Goal: Task Accomplishment & Management: Manage account settings

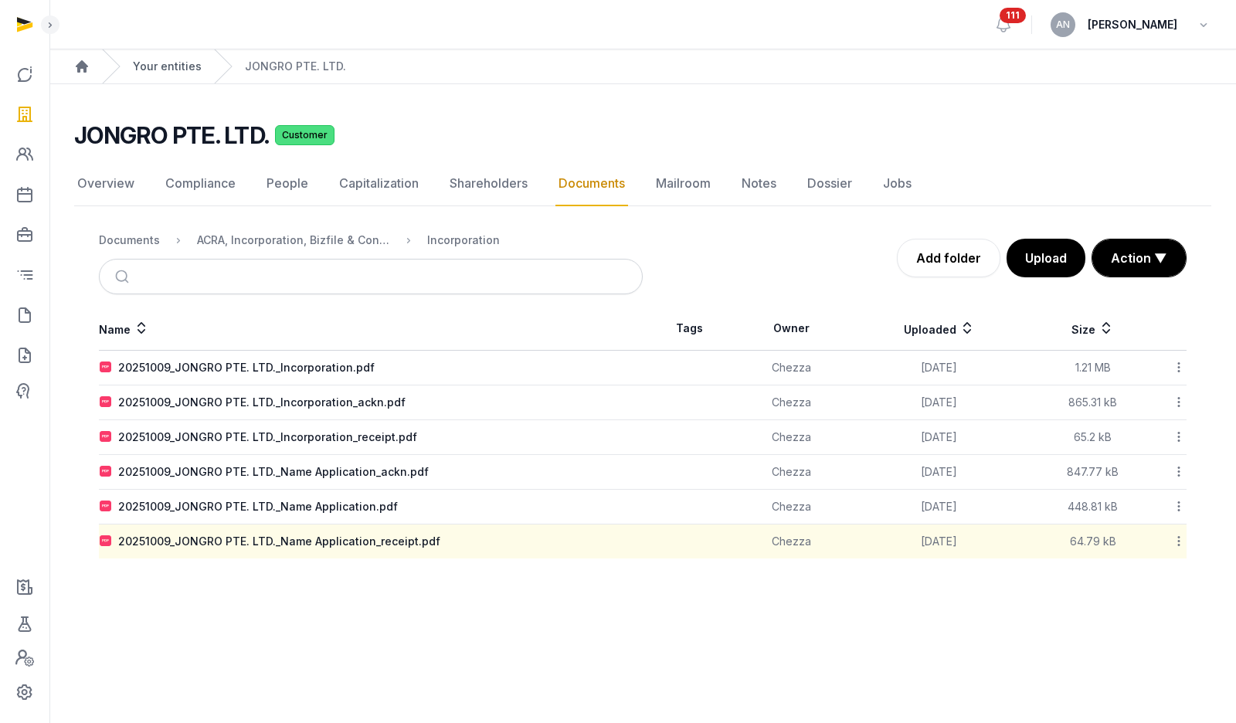
click at [182, 65] on link "Your entities" at bounding box center [167, 66] width 69 height 15
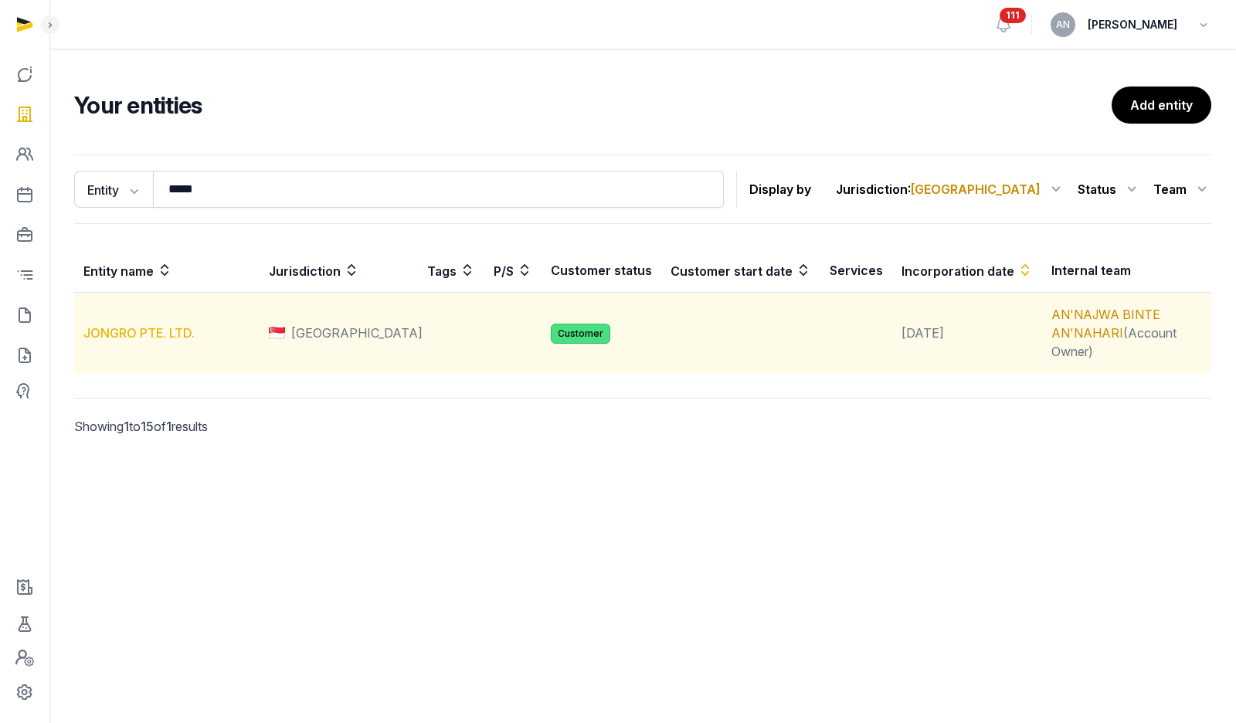
click at [124, 328] on link "JONGRO PTE. LTD." at bounding box center [138, 332] width 111 height 15
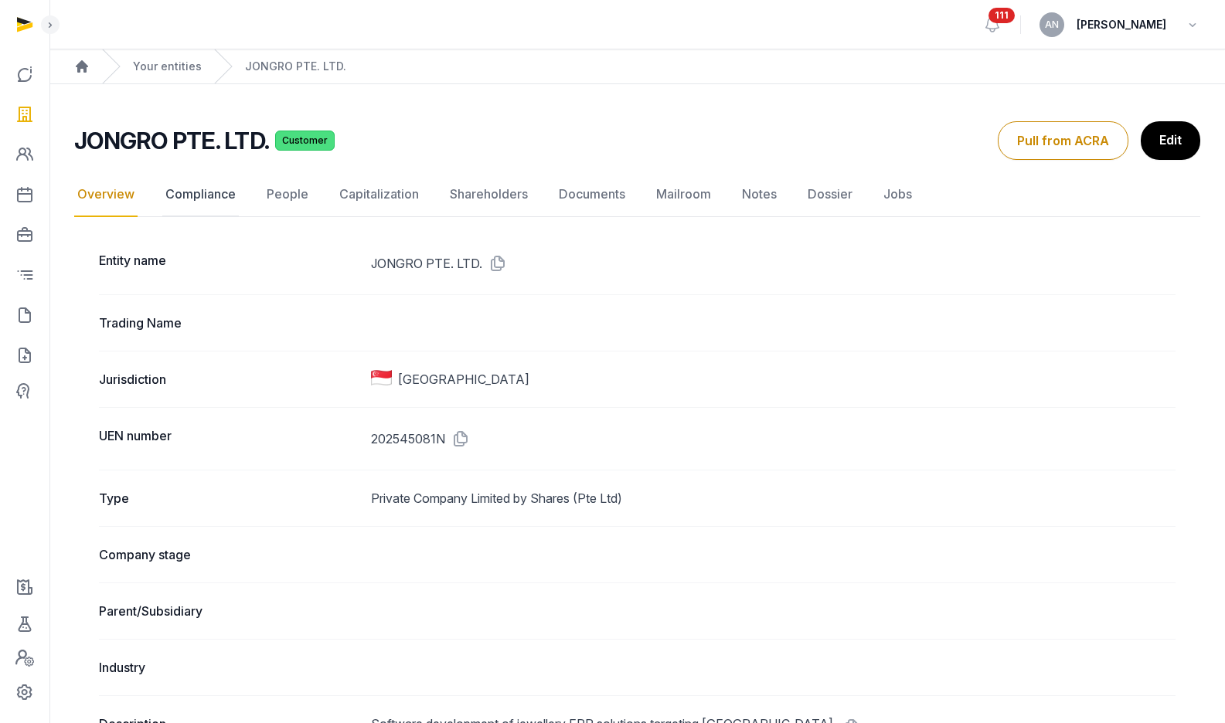
click at [214, 194] on link "Compliance" at bounding box center [200, 194] width 76 height 45
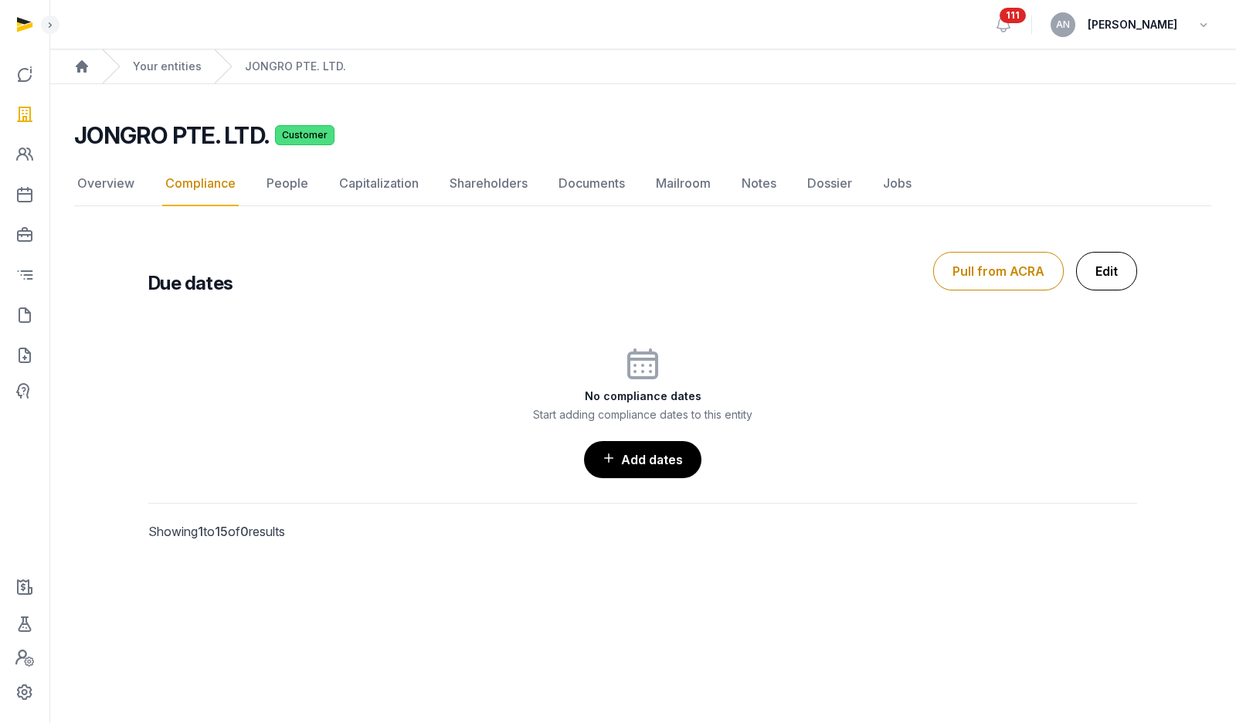
click at [1102, 267] on link "Edit" at bounding box center [1106, 271] width 61 height 39
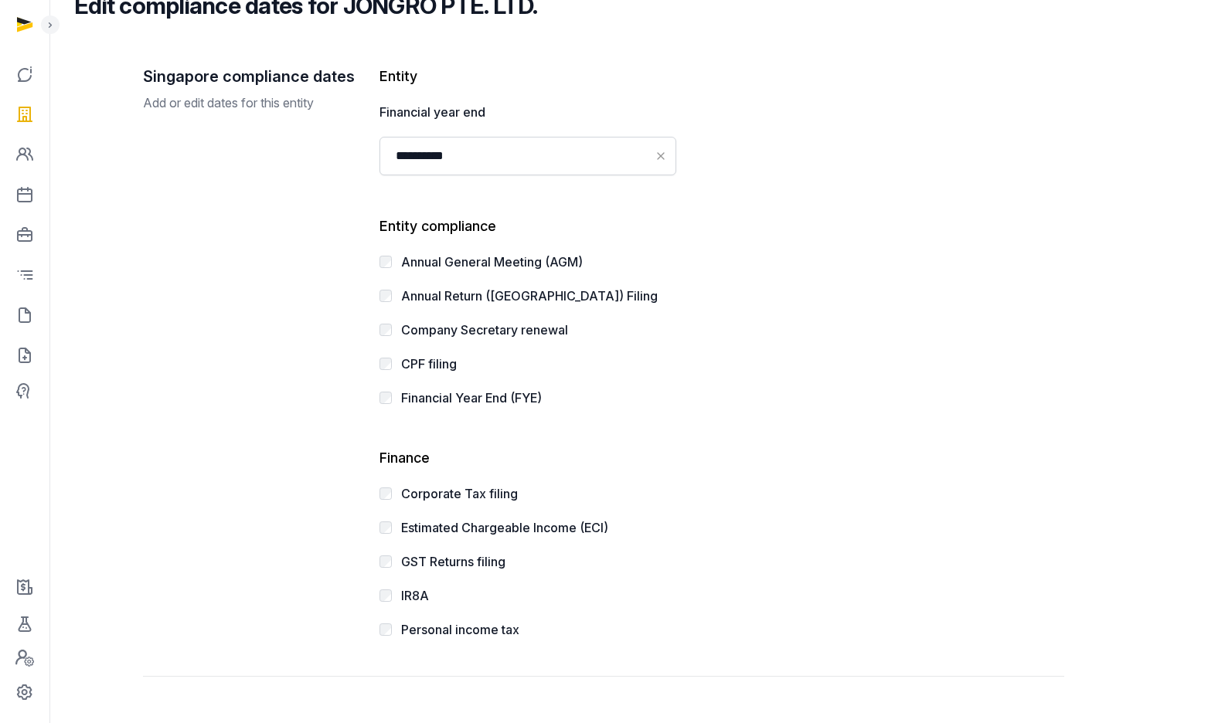
scroll to position [209, 0]
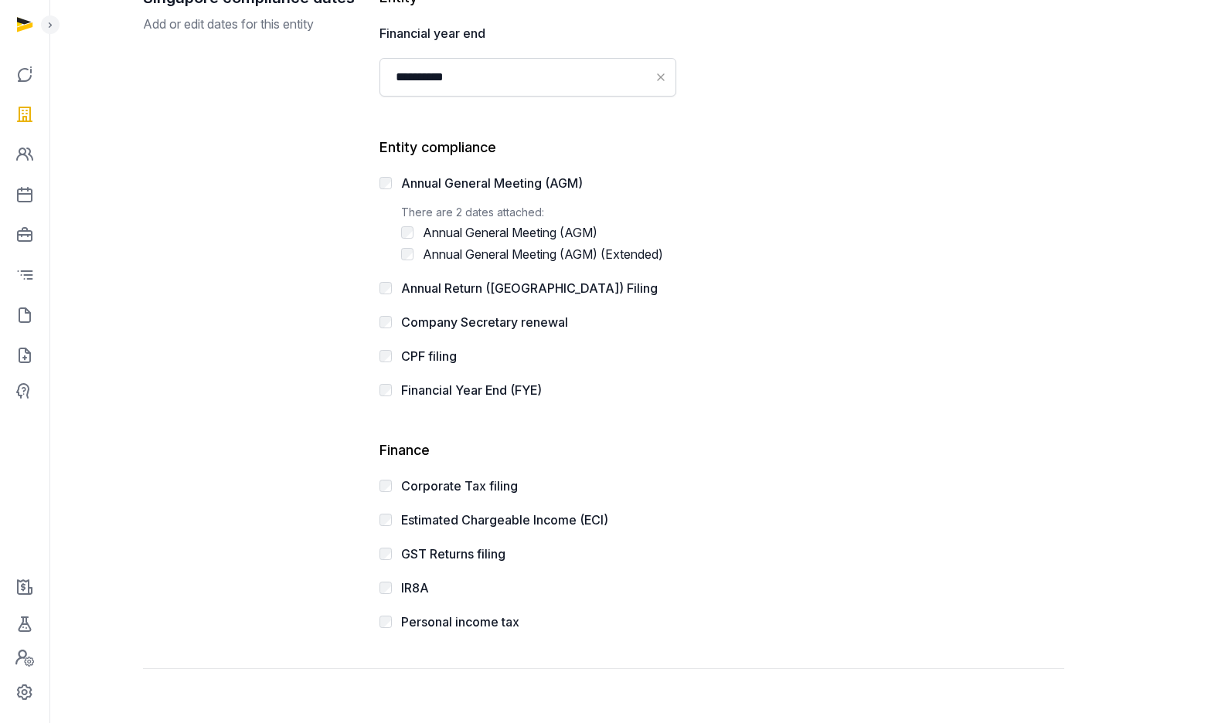
click at [387, 284] on div "Annual Return (AR) Filing There are 2 dates attached: Annual Return (AR) Filing…" at bounding box center [638, 288] width 519 height 19
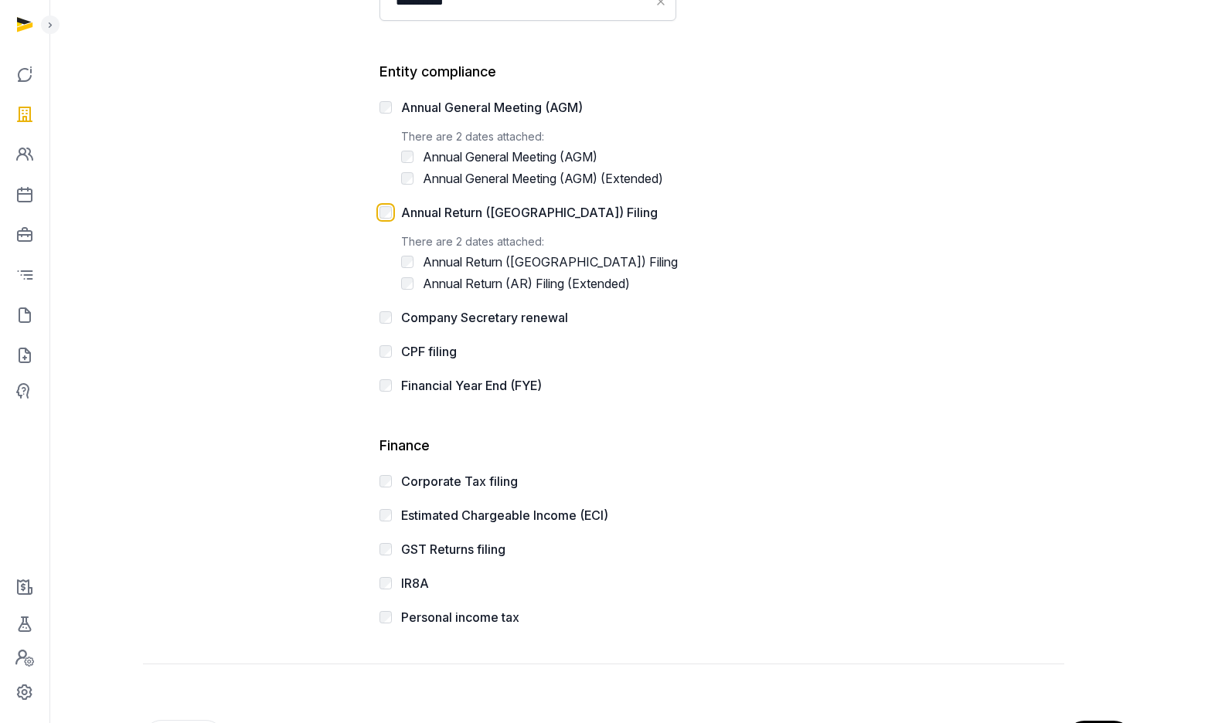
scroll to position [351, 0]
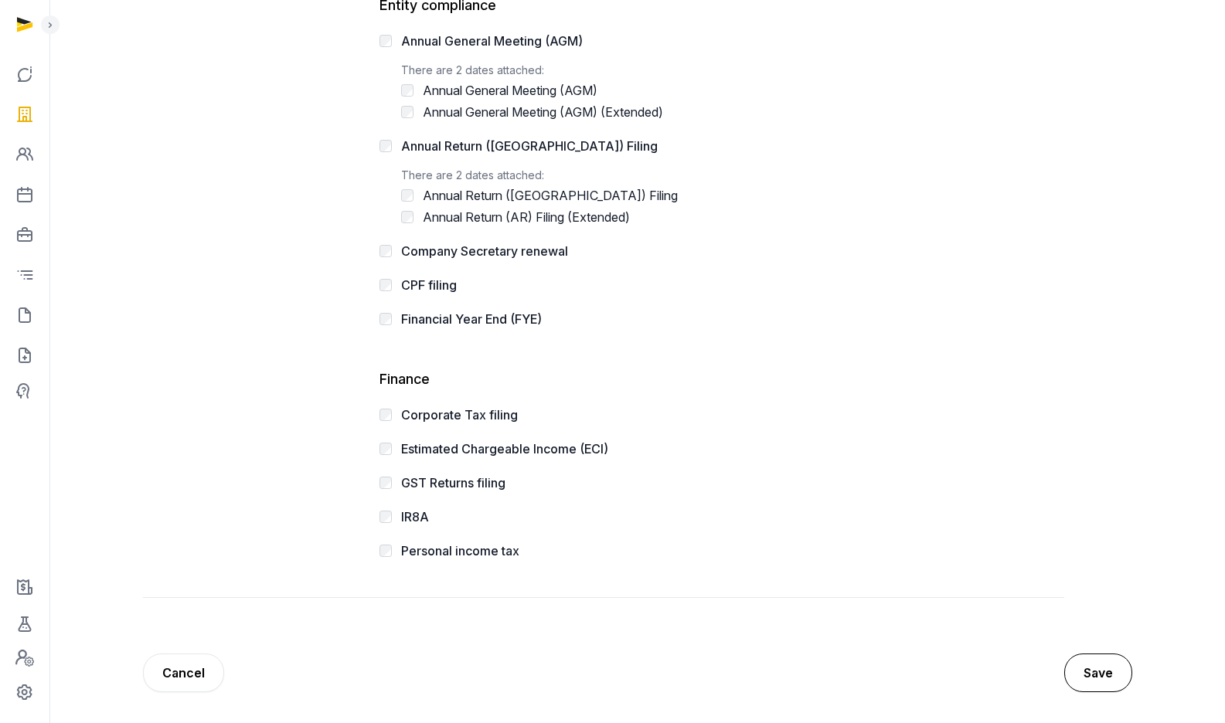
click at [1095, 681] on button "Save" at bounding box center [1098, 673] width 68 height 39
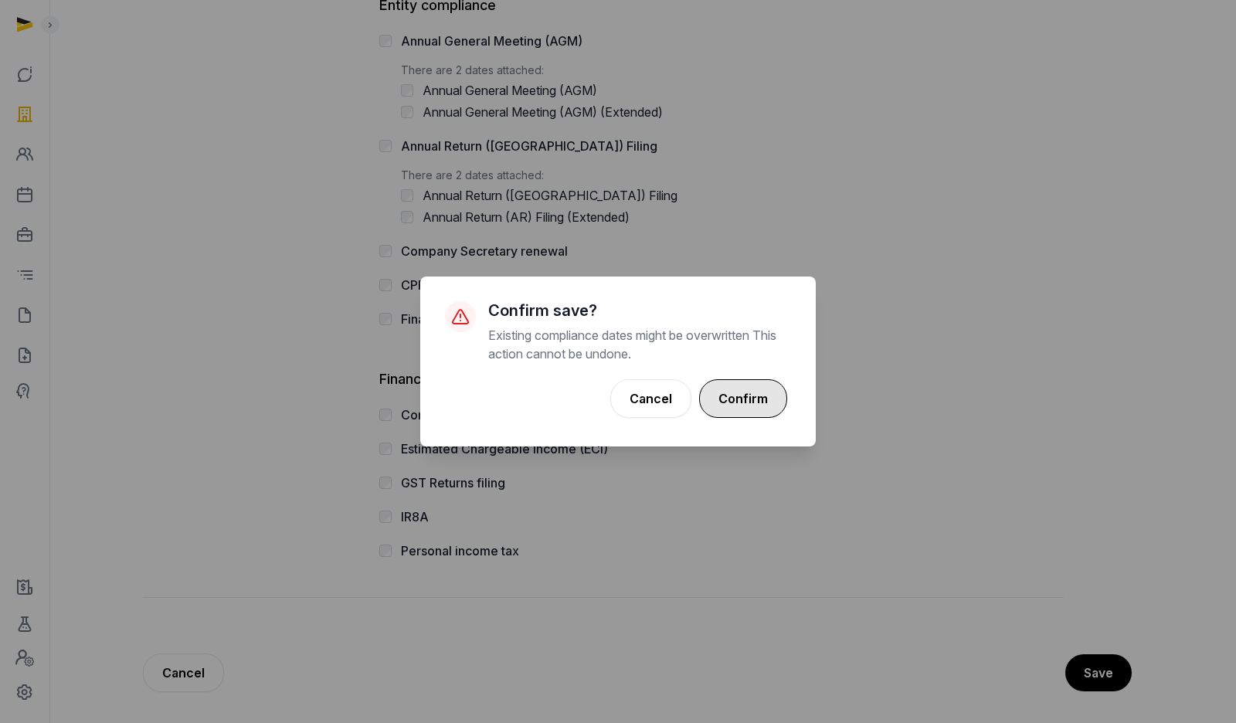
click at [747, 386] on button "Confirm" at bounding box center [743, 398] width 88 height 39
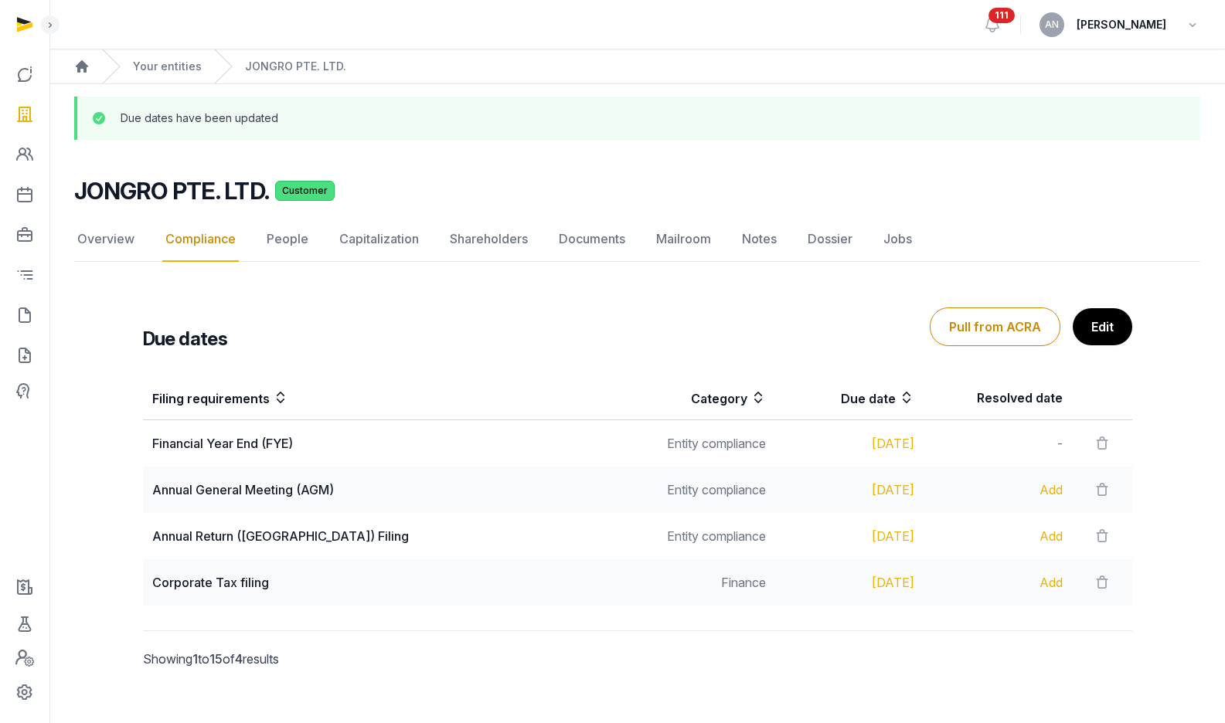
scroll to position [19, 0]
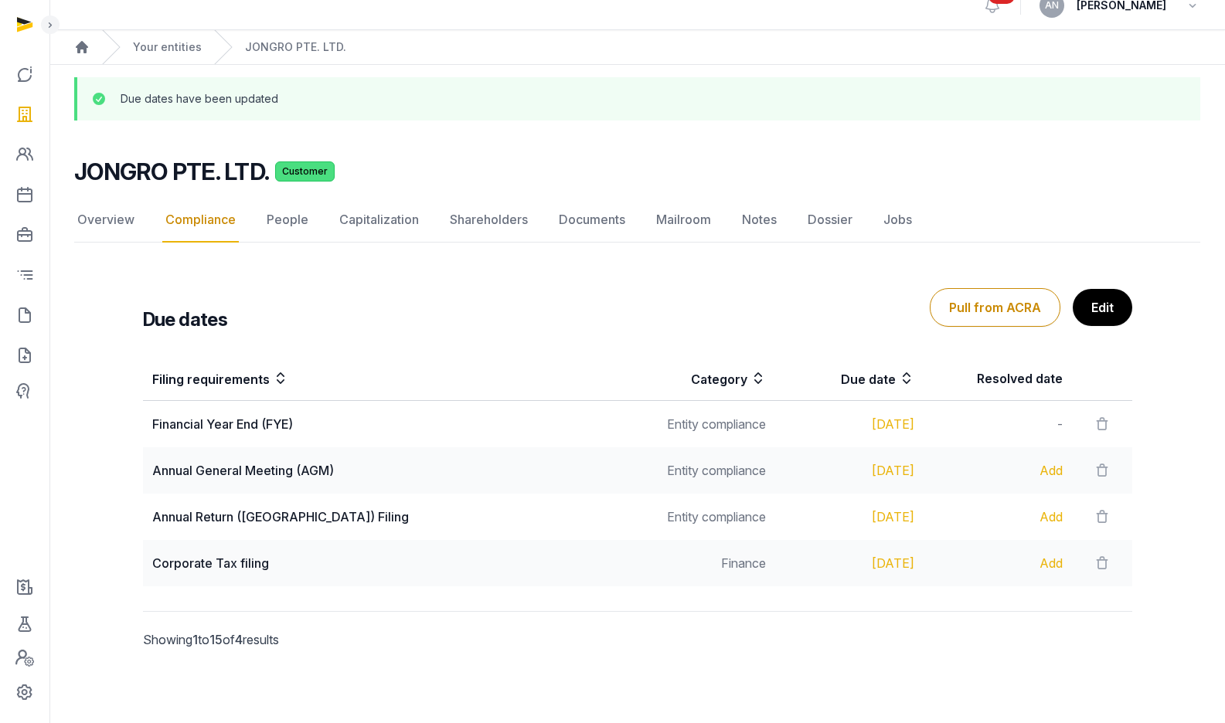
click at [158, 178] on h2 "JONGRO PTE. LTD." at bounding box center [171, 172] width 195 height 28
copy h2 "JONGRO PTE. LTD."
click at [119, 216] on link "Overview" at bounding box center [105, 220] width 63 height 45
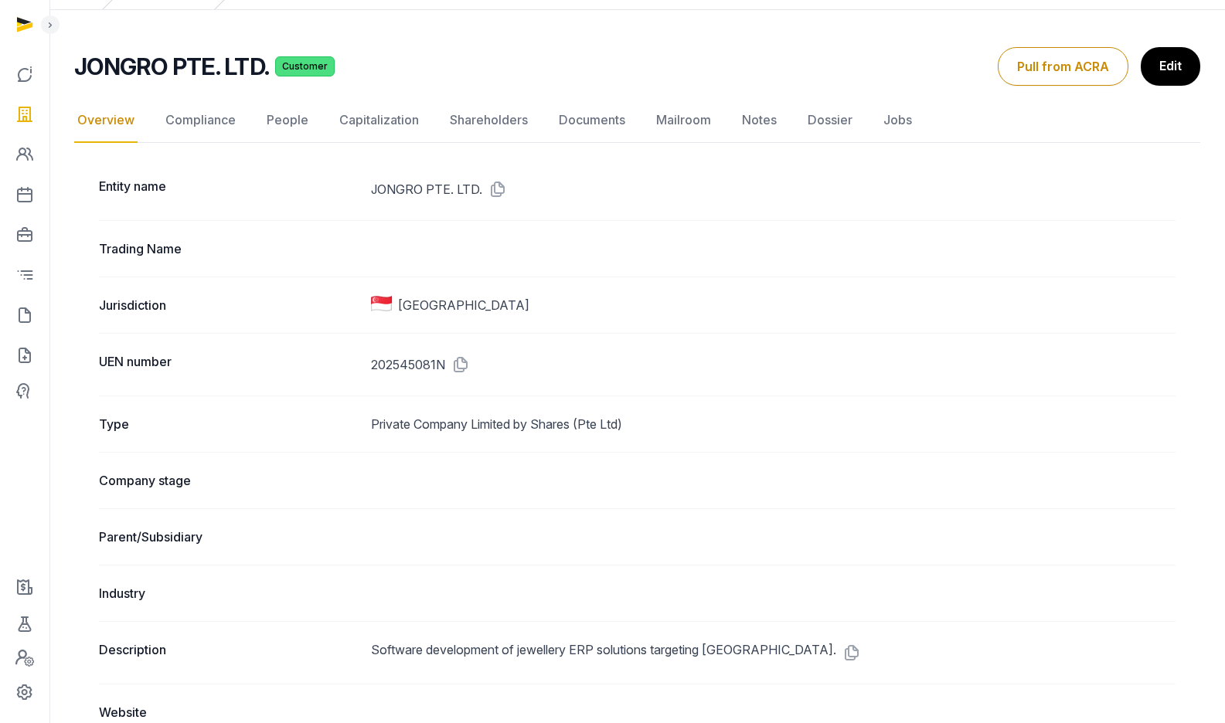
scroll to position [146, 0]
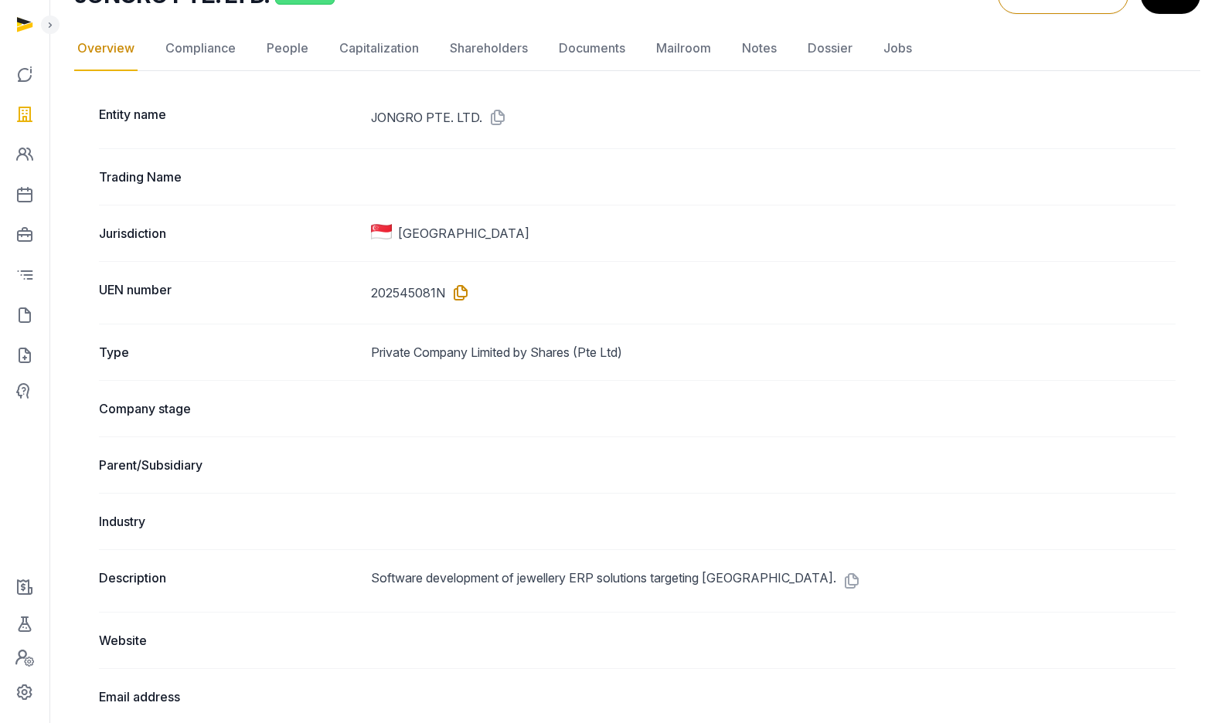
click at [462, 297] on icon at bounding box center [457, 292] width 25 height 25
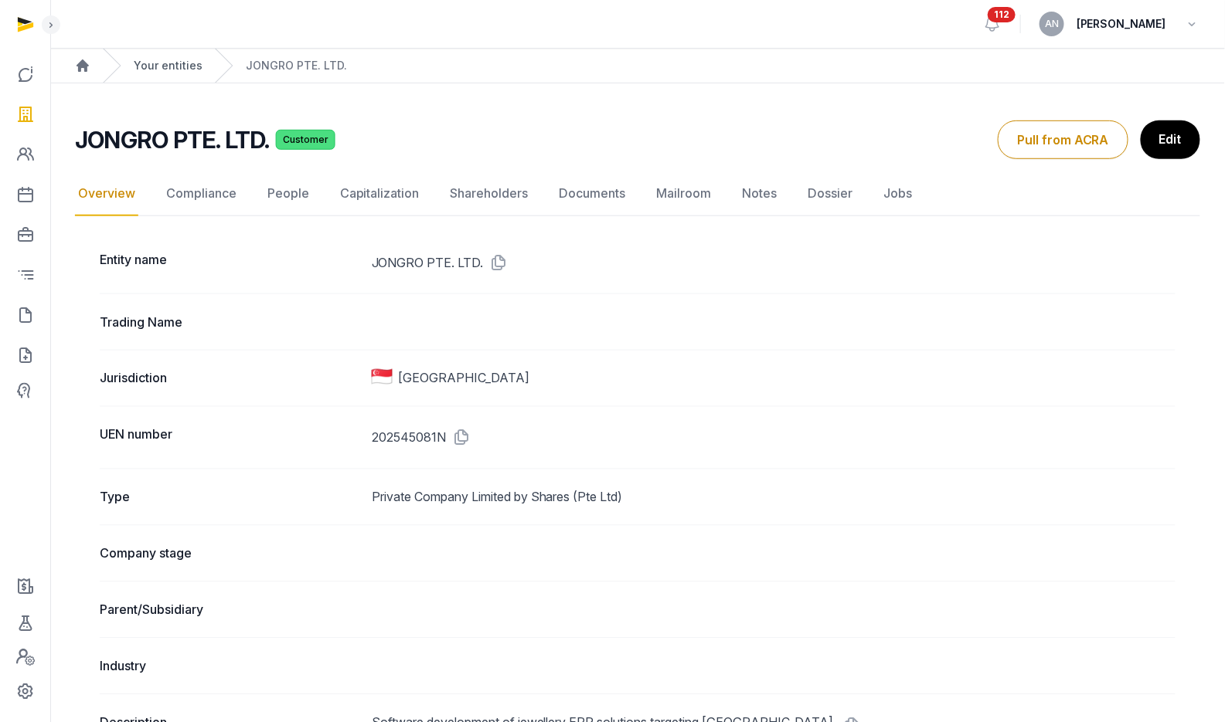
scroll to position [0, 0]
click at [179, 65] on link "Your entities" at bounding box center [167, 66] width 69 height 15
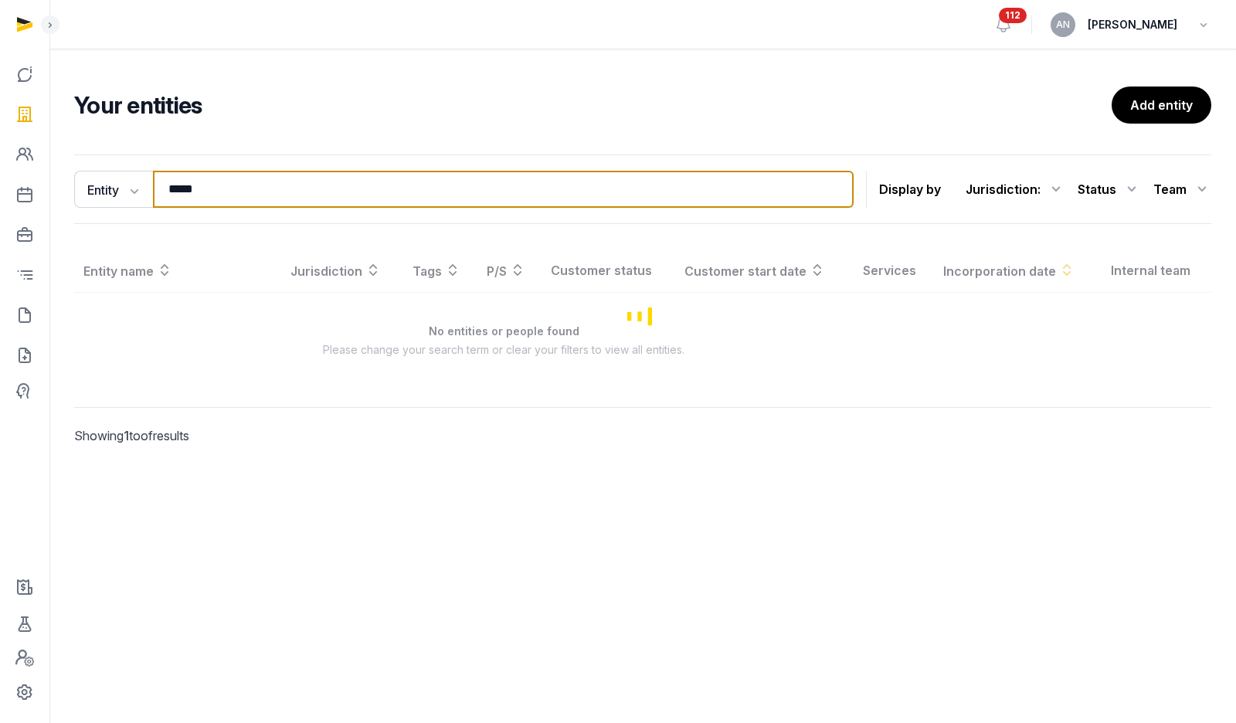
click at [236, 185] on input "*****" at bounding box center [503, 189] width 701 height 37
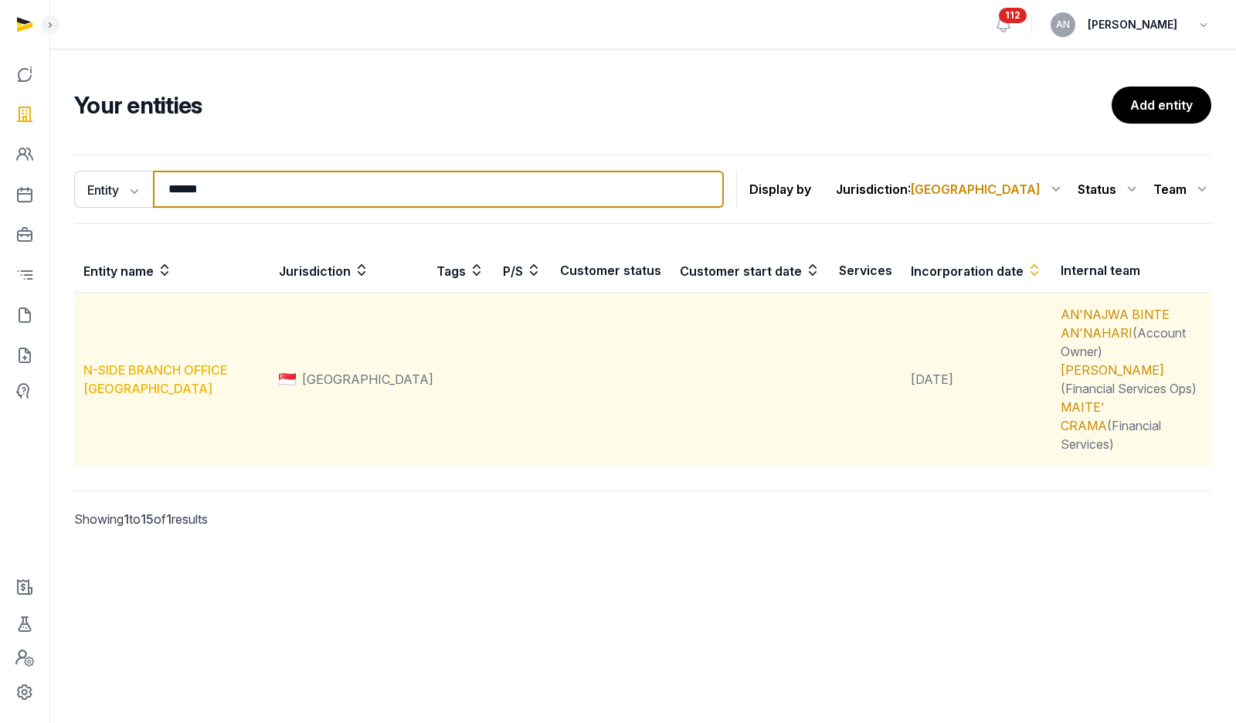
type input "******"
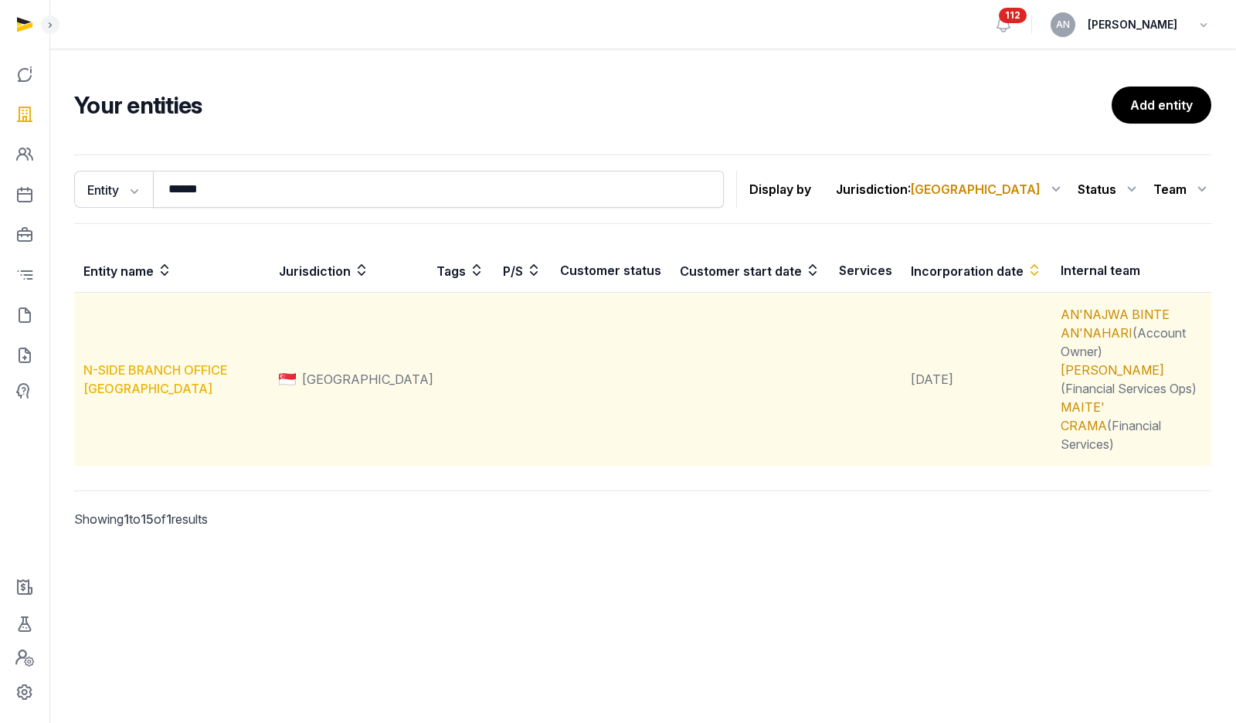
click at [117, 362] on link "N-SIDE BRANCH OFFICE [GEOGRAPHIC_DATA]" at bounding box center [155, 379] width 144 height 34
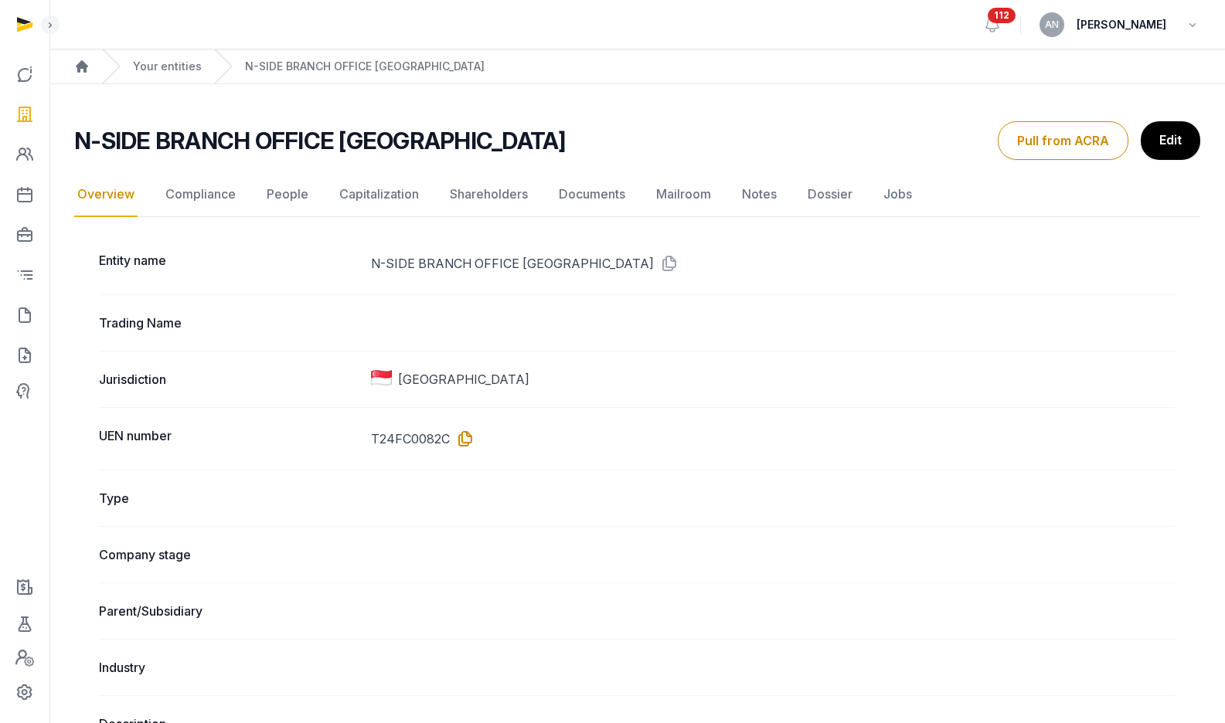
click at [469, 447] on icon at bounding box center [462, 438] width 25 height 25
click at [279, 138] on h2 "N-SIDE BRANCH OFFICE [GEOGRAPHIC_DATA]" at bounding box center [319, 141] width 491 height 28
click at [280, 139] on h2 "N-SIDE BRANCH OFFICE [GEOGRAPHIC_DATA]" at bounding box center [319, 141] width 491 height 28
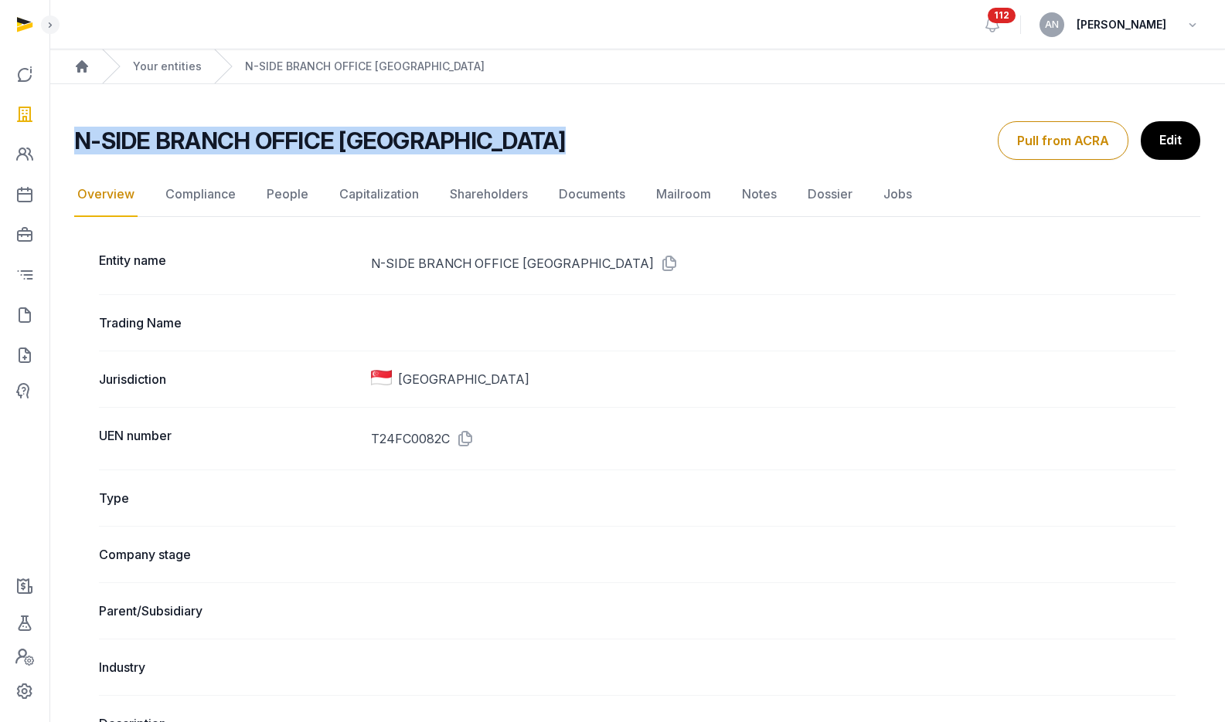
click at [280, 139] on h2 "N-SIDE BRANCH OFFICE [GEOGRAPHIC_DATA]" at bounding box center [319, 141] width 491 height 28
copy div "N-SIDE BRANCH OFFICE [GEOGRAPHIC_DATA] Overview Overview Compliance People Capi…"
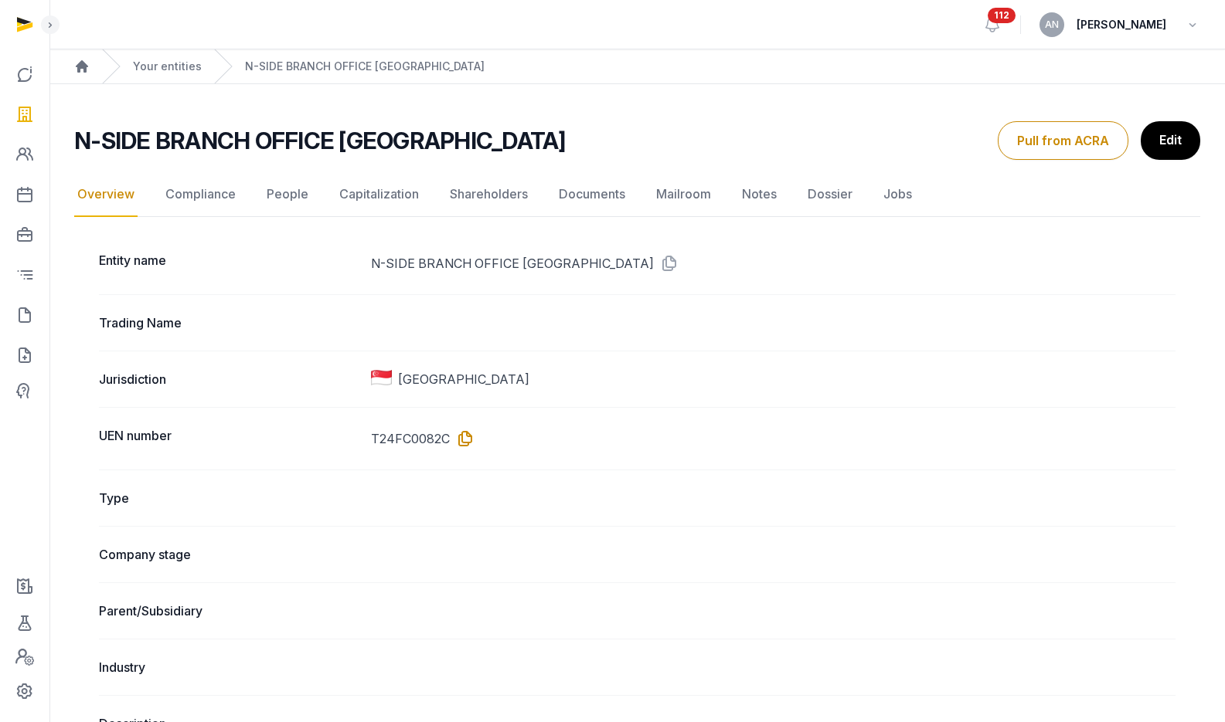
click at [462, 440] on icon at bounding box center [462, 438] width 25 height 25
click at [207, 140] on h2 "N-SIDE BRANCH OFFICE [GEOGRAPHIC_DATA]" at bounding box center [319, 141] width 491 height 28
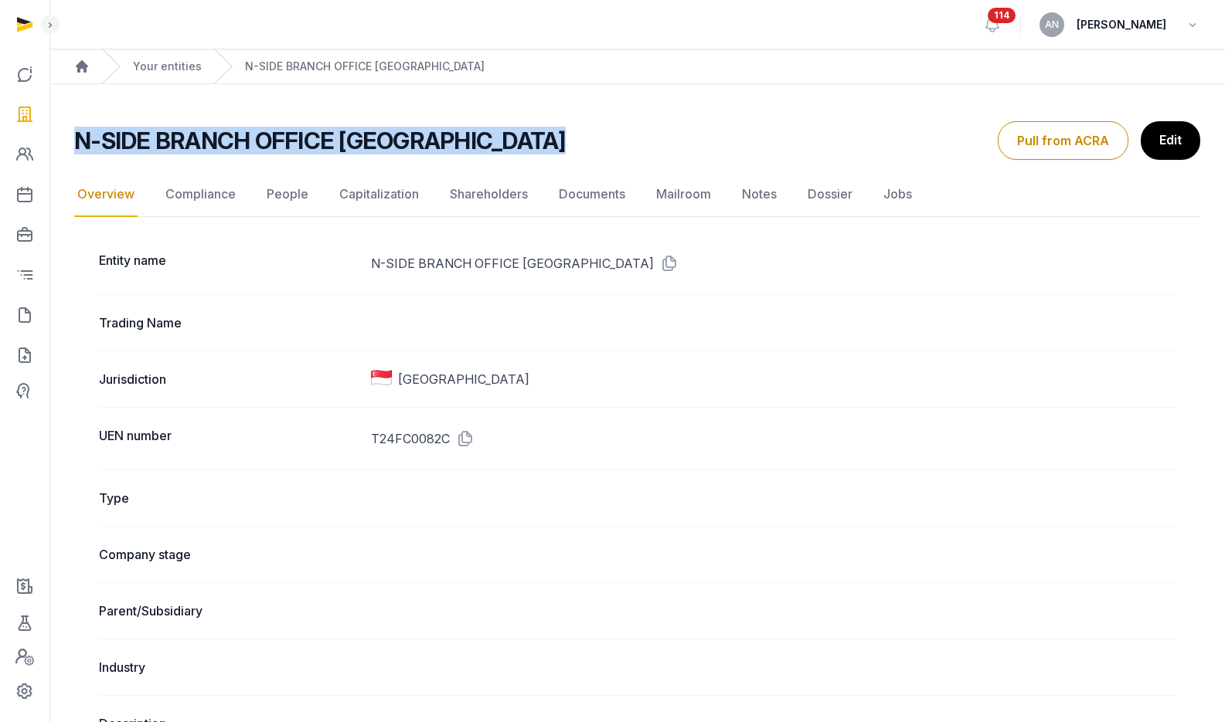
click at [207, 140] on h2 "N-SIDE BRANCH OFFICE [GEOGRAPHIC_DATA]" at bounding box center [319, 141] width 491 height 28
click at [268, 131] on h2 "N-SIDE BRANCH OFFICE [GEOGRAPHIC_DATA]" at bounding box center [319, 141] width 491 height 28
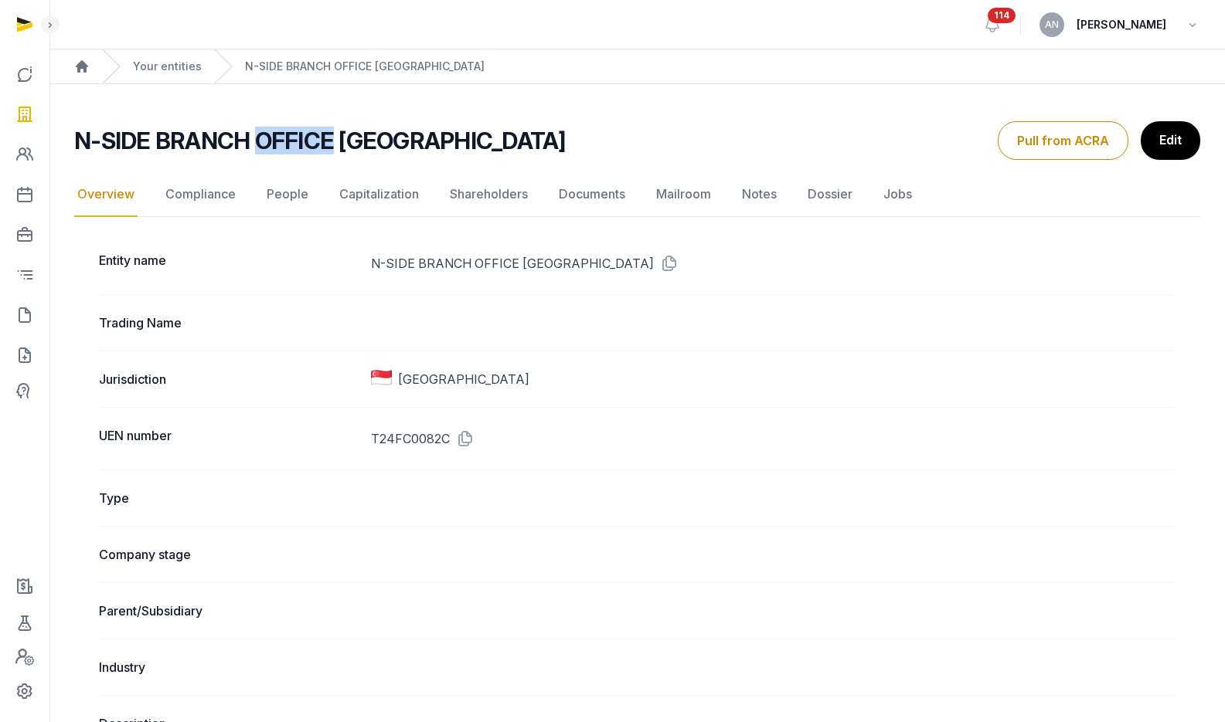
click at [268, 130] on h2 "N-SIDE BRANCH OFFICE [GEOGRAPHIC_DATA]" at bounding box center [319, 141] width 491 height 28
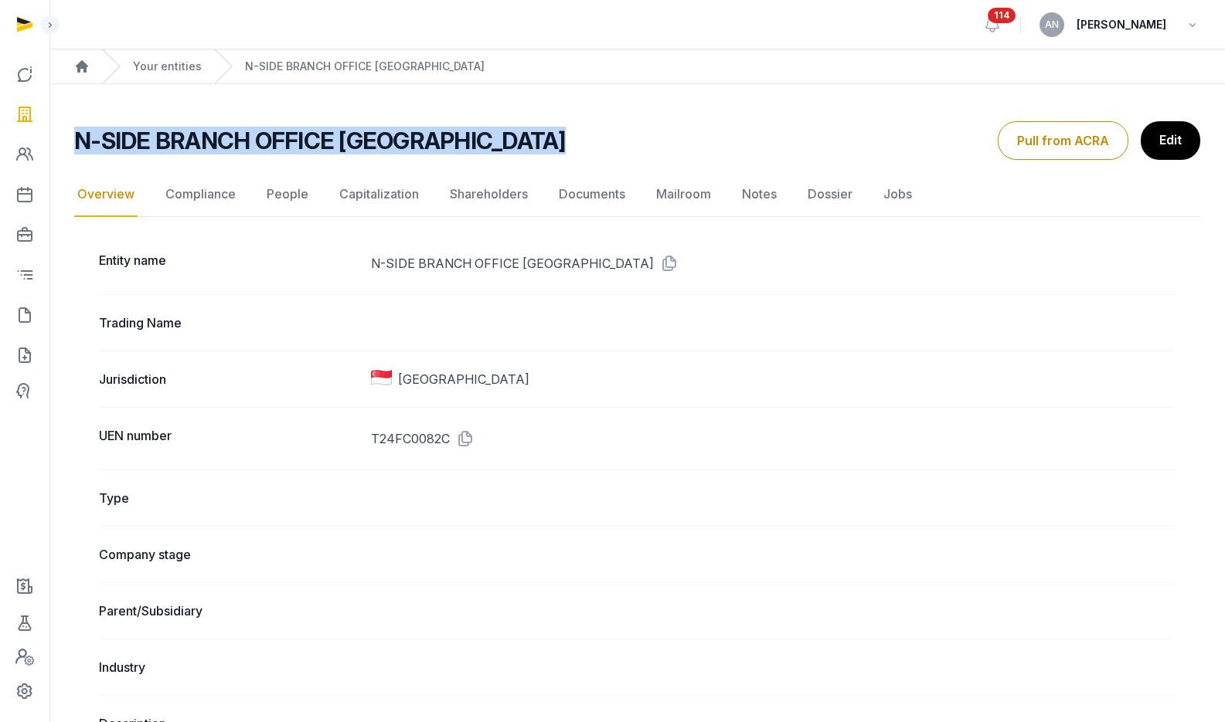
click at [268, 130] on h2 "N-SIDE BRANCH OFFICE [GEOGRAPHIC_DATA]" at bounding box center [319, 141] width 491 height 28
click at [327, 139] on h2 "N-SIDE BRANCH OFFICE [GEOGRAPHIC_DATA]" at bounding box center [319, 141] width 491 height 28
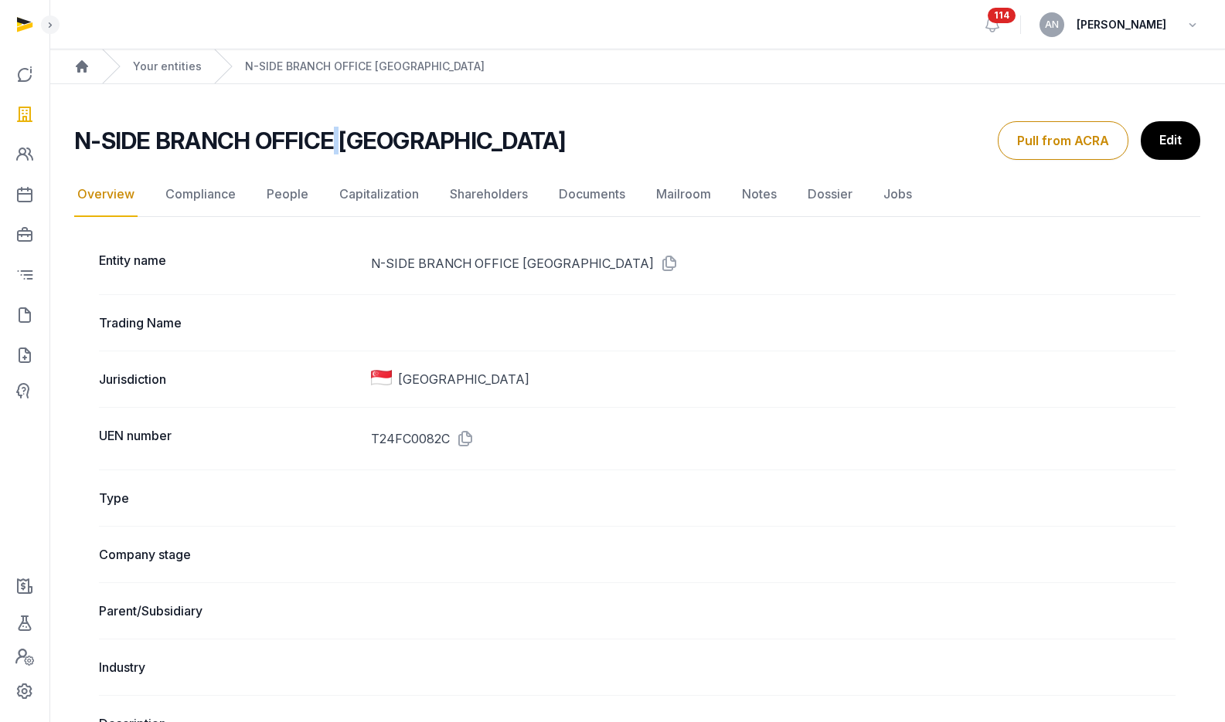
click at [327, 139] on h2 "N-SIDE BRANCH OFFICE [GEOGRAPHIC_DATA]" at bounding box center [319, 141] width 491 height 28
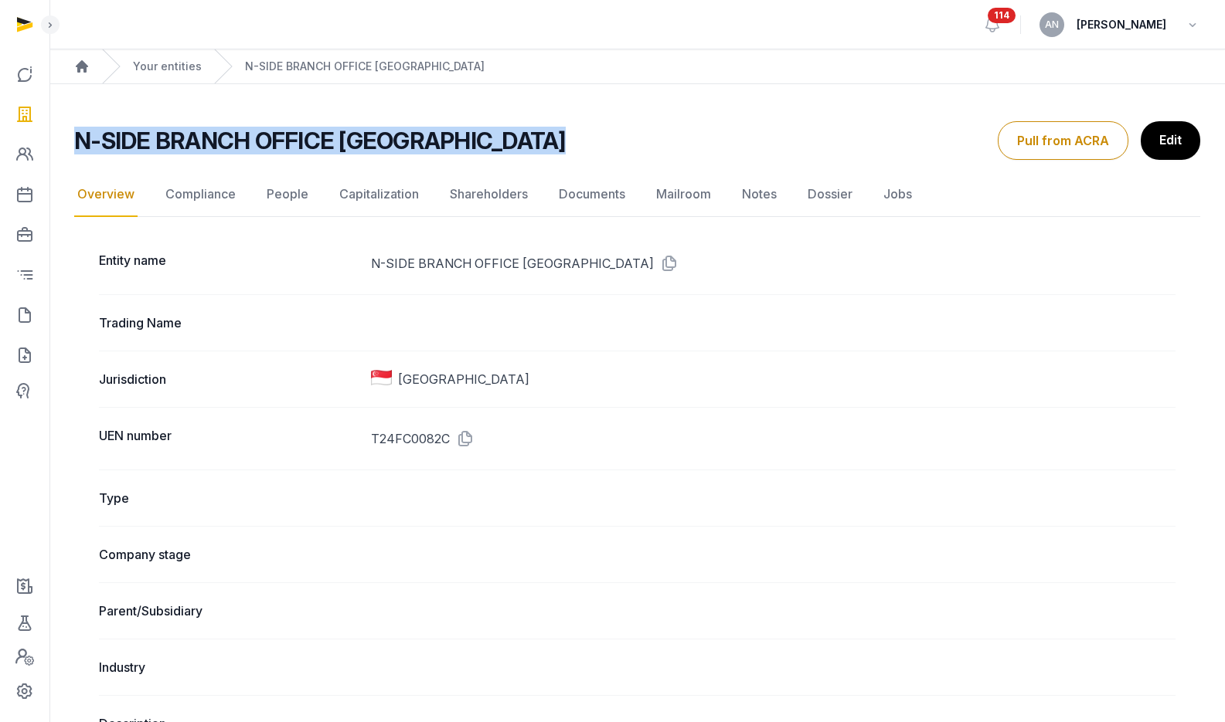
click at [327, 139] on h2 "N-SIDE BRANCH OFFICE [GEOGRAPHIC_DATA]" at bounding box center [319, 141] width 491 height 28
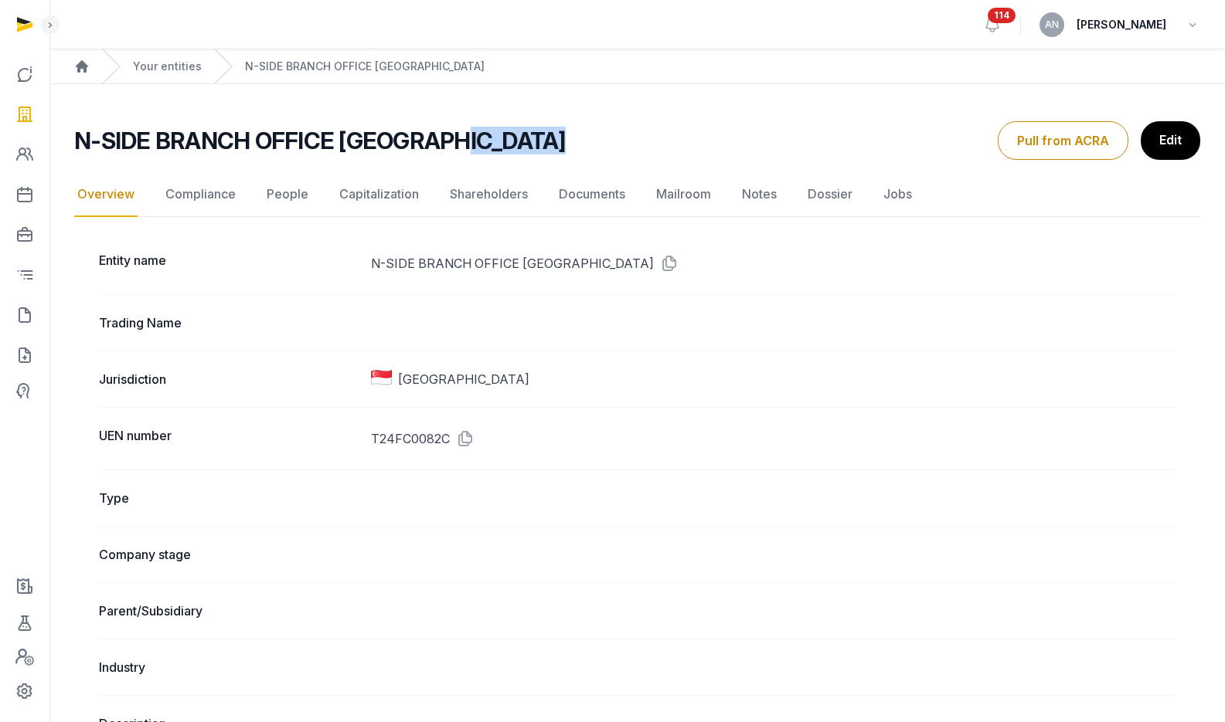
click at [491, 147] on div "N-SIDE BRANCH OFFICE [GEOGRAPHIC_DATA]" at bounding box center [529, 141] width 911 height 28
click at [400, 138] on h2 "N-SIDE BRANCH OFFICE [GEOGRAPHIC_DATA]" at bounding box center [319, 141] width 491 height 28
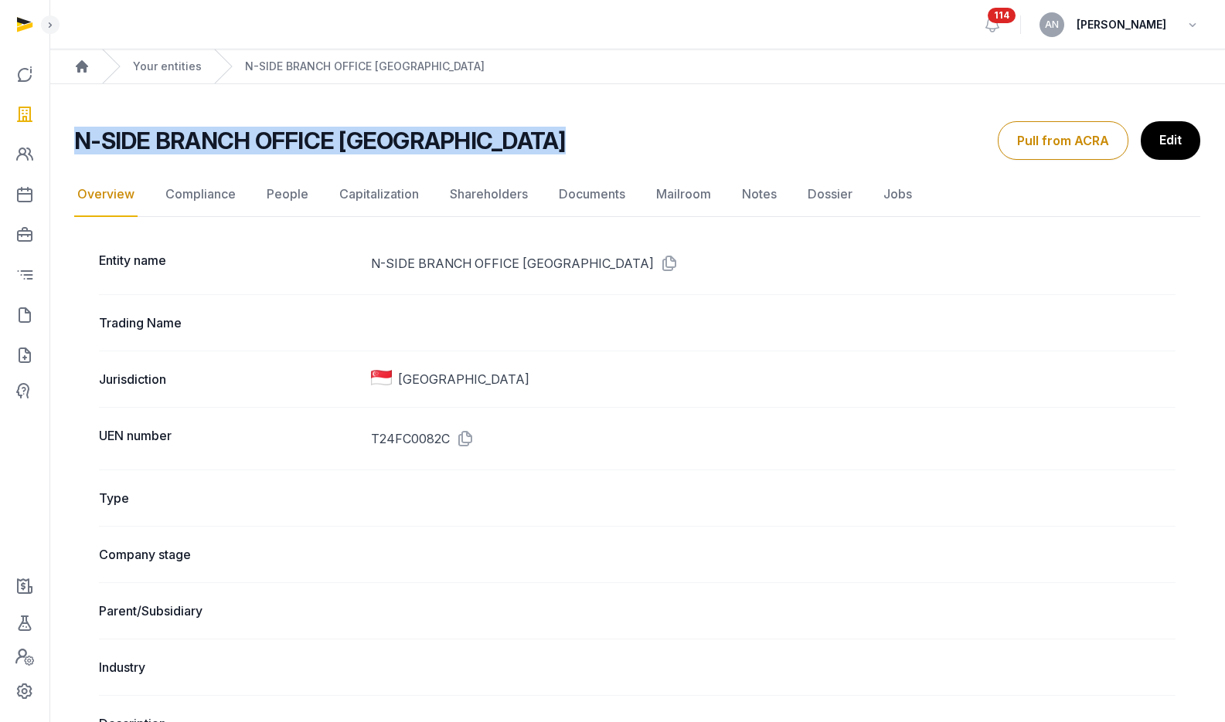
click at [400, 138] on h2 "N-SIDE BRANCH OFFICE [GEOGRAPHIC_DATA]" at bounding box center [319, 141] width 491 height 28
click at [256, 131] on h2 "N-SIDE BRANCH OFFICE [GEOGRAPHIC_DATA]" at bounding box center [319, 141] width 491 height 28
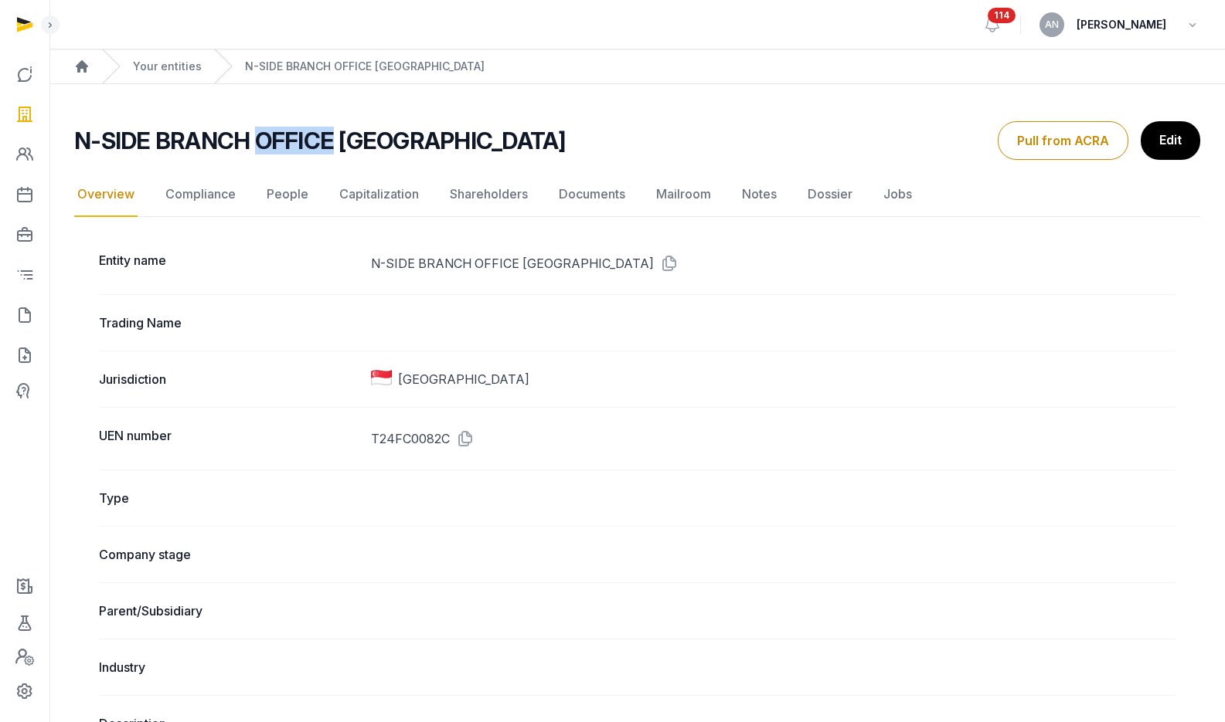
click at [256, 131] on h2 "N-SIDE BRANCH OFFICE [GEOGRAPHIC_DATA]" at bounding box center [319, 141] width 491 height 28
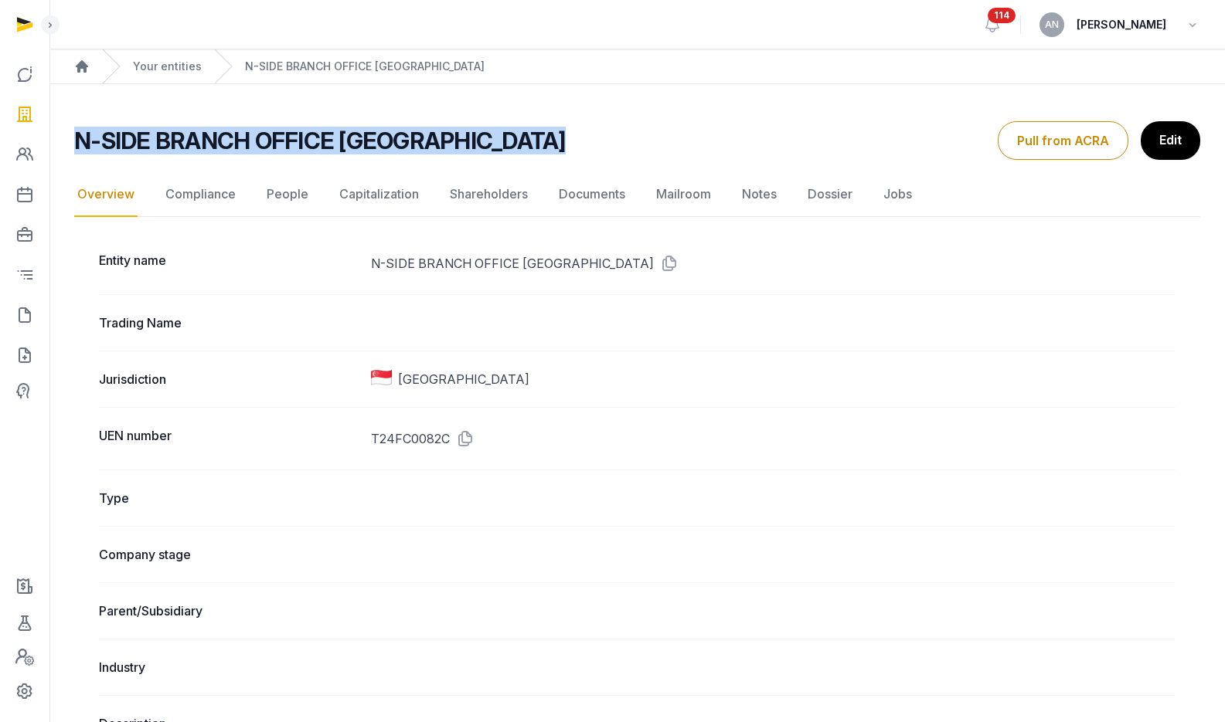
click at [256, 131] on h2 "N-SIDE BRANCH OFFICE [GEOGRAPHIC_DATA]" at bounding box center [319, 141] width 491 height 28
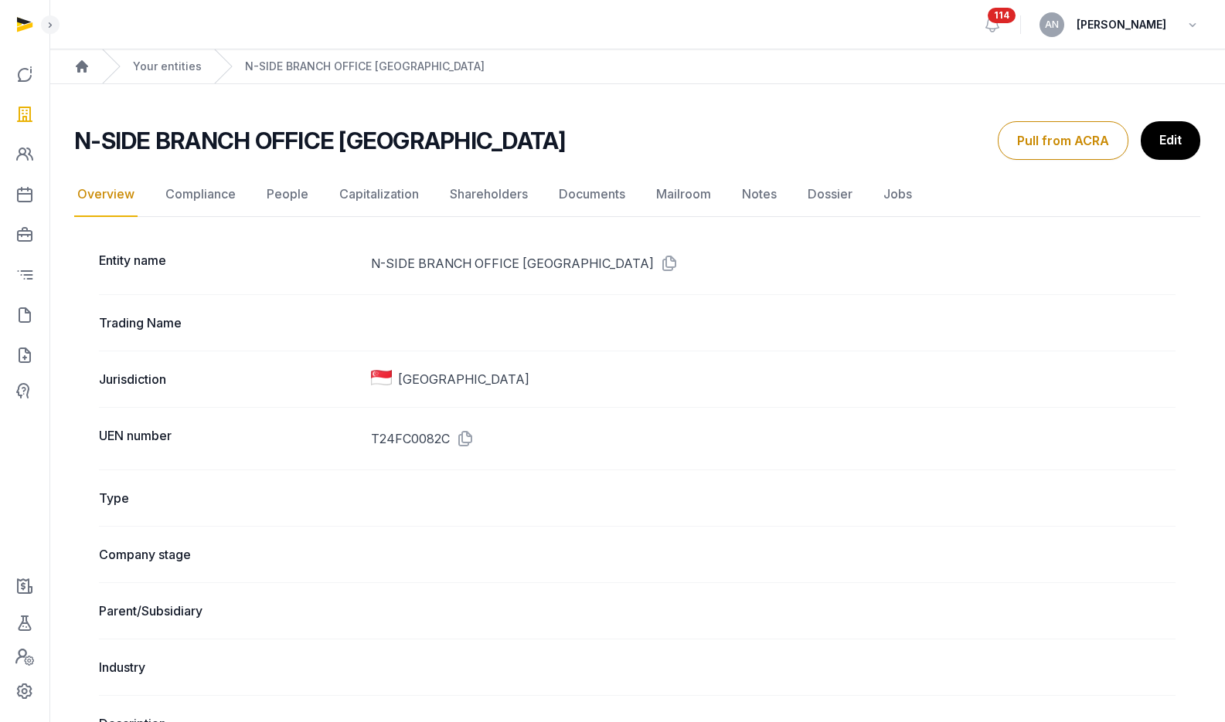
click at [226, 133] on h2 "N-SIDE BRANCH OFFICE [GEOGRAPHIC_DATA]" at bounding box center [319, 141] width 491 height 28
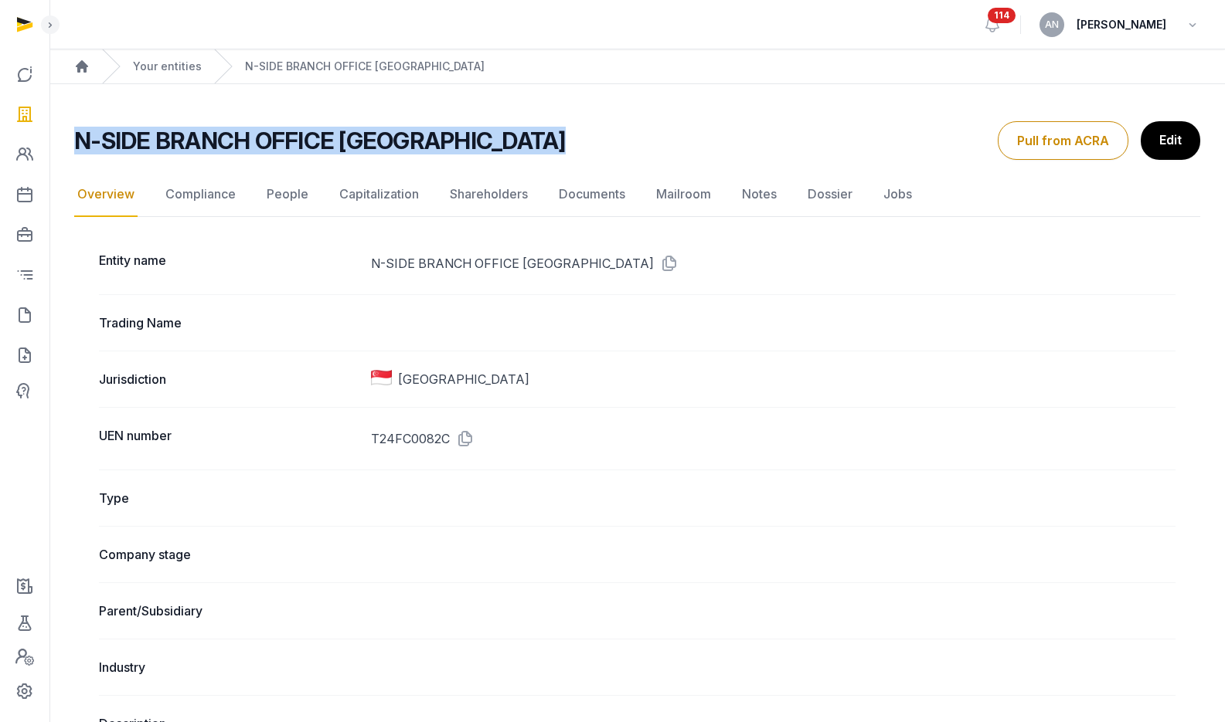
click at [226, 133] on h2 "N-SIDE BRANCH OFFICE [GEOGRAPHIC_DATA]" at bounding box center [319, 141] width 491 height 28
click at [342, 141] on h2 "N-SIDE BRANCH OFFICE [GEOGRAPHIC_DATA]" at bounding box center [319, 141] width 491 height 28
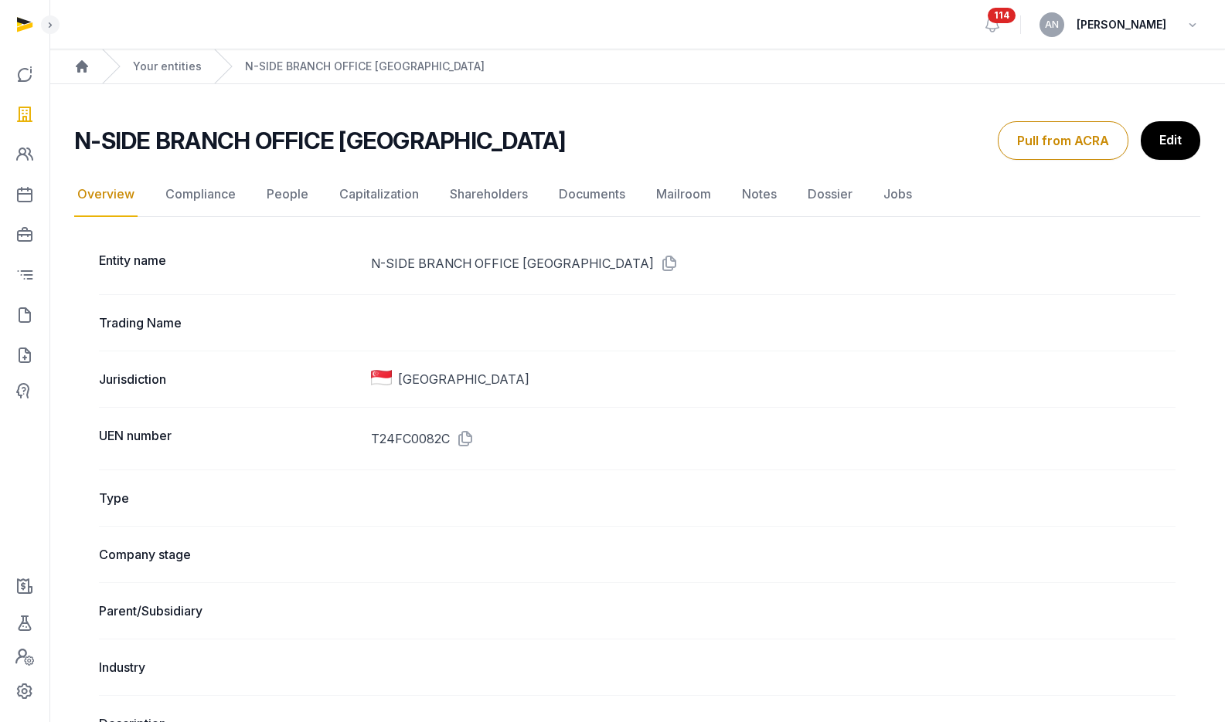
click at [245, 157] on div "N-SIDE BRANCH OFFICE [GEOGRAPHIC_DATA] Overview Overview Compliance People Capi…" at bounding box center [637, 140] width 1126 height 39
click at [250, 138] on h2 "N-SIDE BRANCH OFFICE [GEOGRAPHIC_DATA]" at bounding box center [319, 141] width 491 height 28
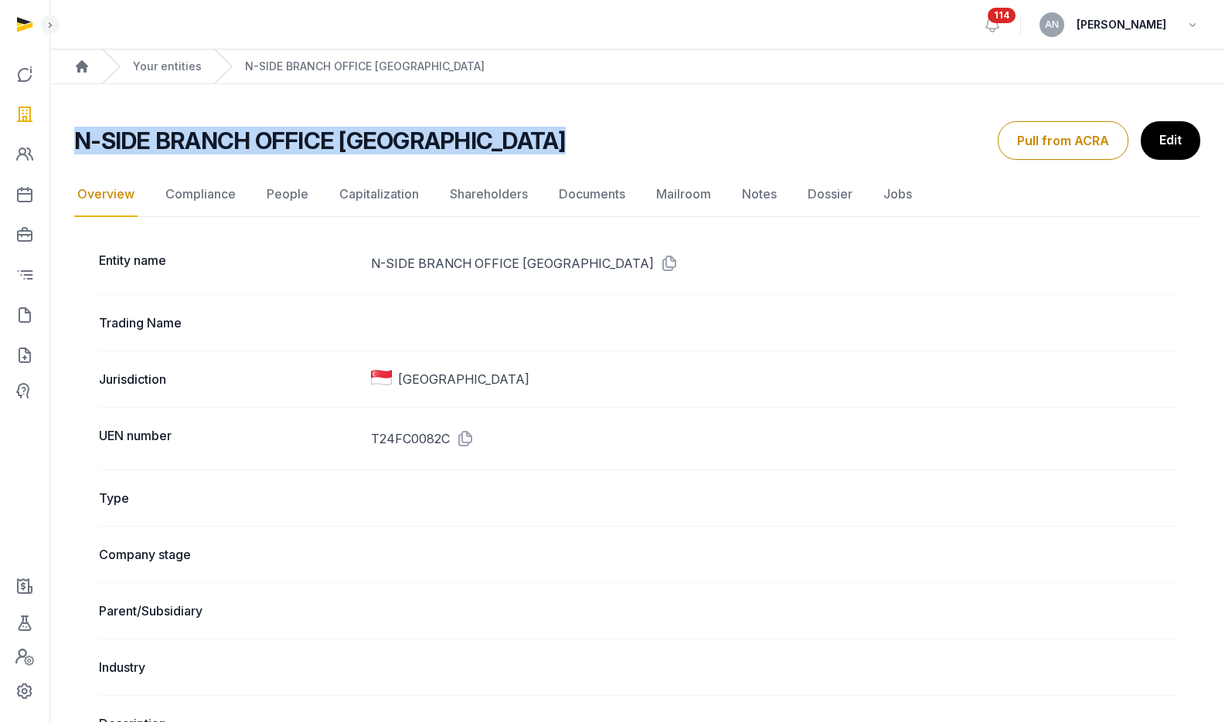
click at [250, 138] on h2 "N-SIDE BRANCH OFFICE [GEOGRAPHIC_DATA]" at bounding box center [319, 141] width 491 height 28
click at [392, 146] on h2 "N-SIDE BRANCH OFFICE [GEOGRAPHIC_DATA]" at bounding box center [319, 141] width 491 height 28
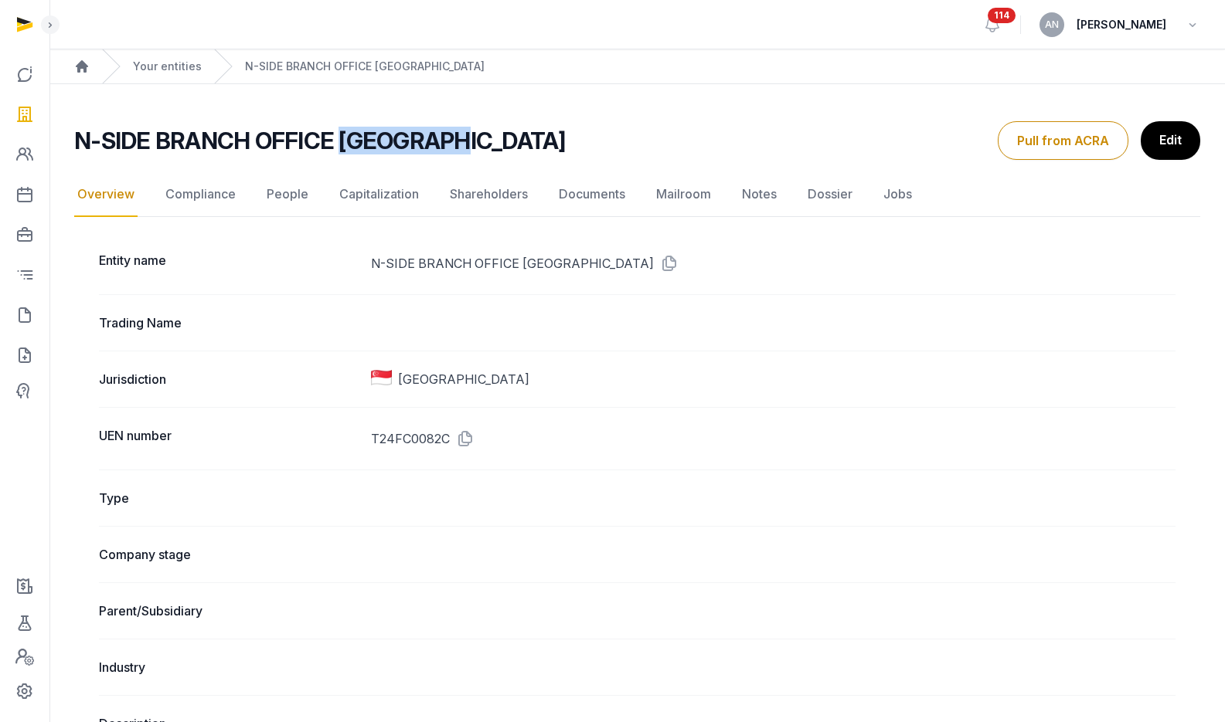
click at [392, 146] on h2 "N-SIDE BRANCH OFFICE [GEOGRAPHIC_DATA]" at bounding box center [319, 141] width 491 height 28
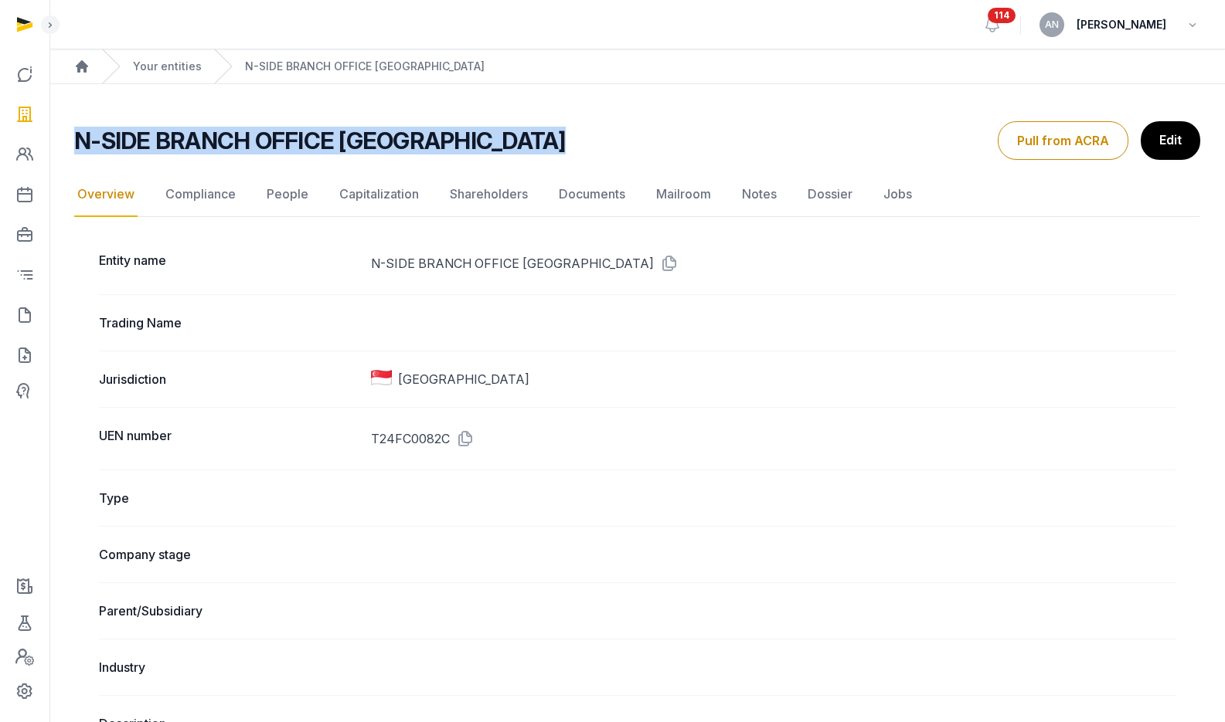
click at [392, 146] on h2 "N-SIDE BRANCH OFFICE [GEOGRAPHIC_DATA]" at bounding box center [319, 141] width 491 height 28
click at [390, 141] on h2 "N-SIDE BRANCH OFFICE [GEOGRAPHIC_DATA]" at bounding box center [319, 141] width 491 height 28
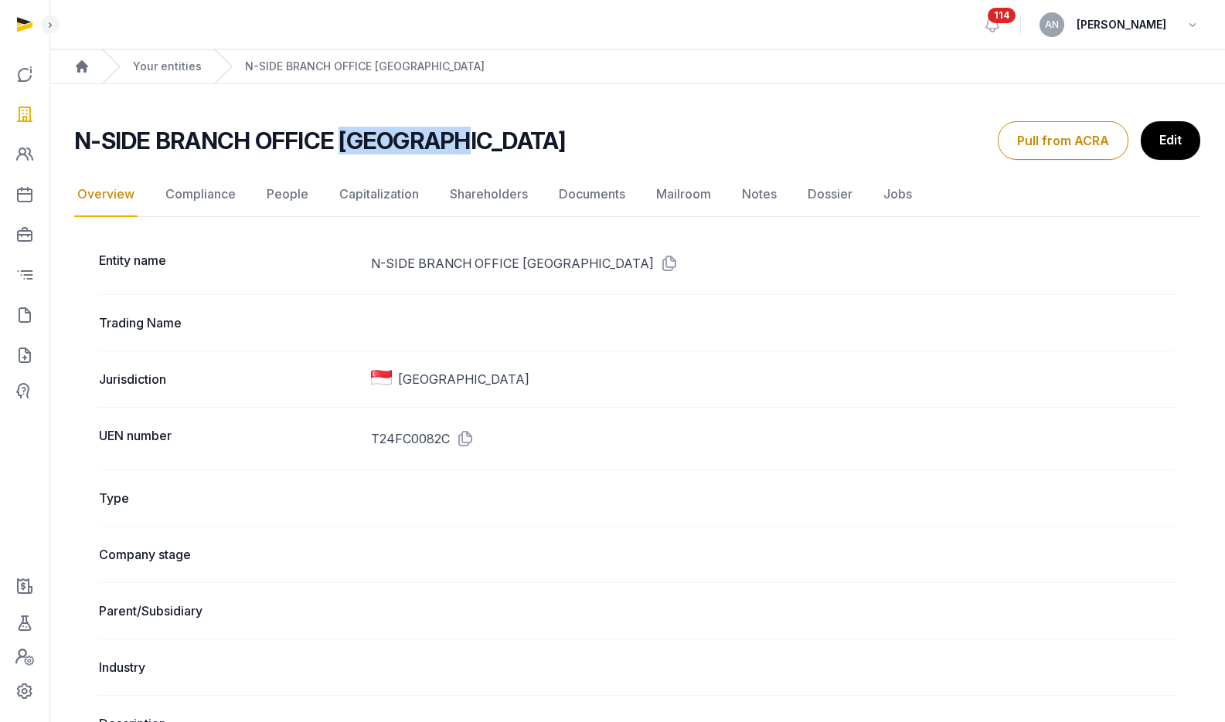
click at [390, 141] on h2 "N-SIDE BRANCH OFFICE [GEOGRAPHIC_DATA]" at bounding box center [319, 141] width 491 height 28
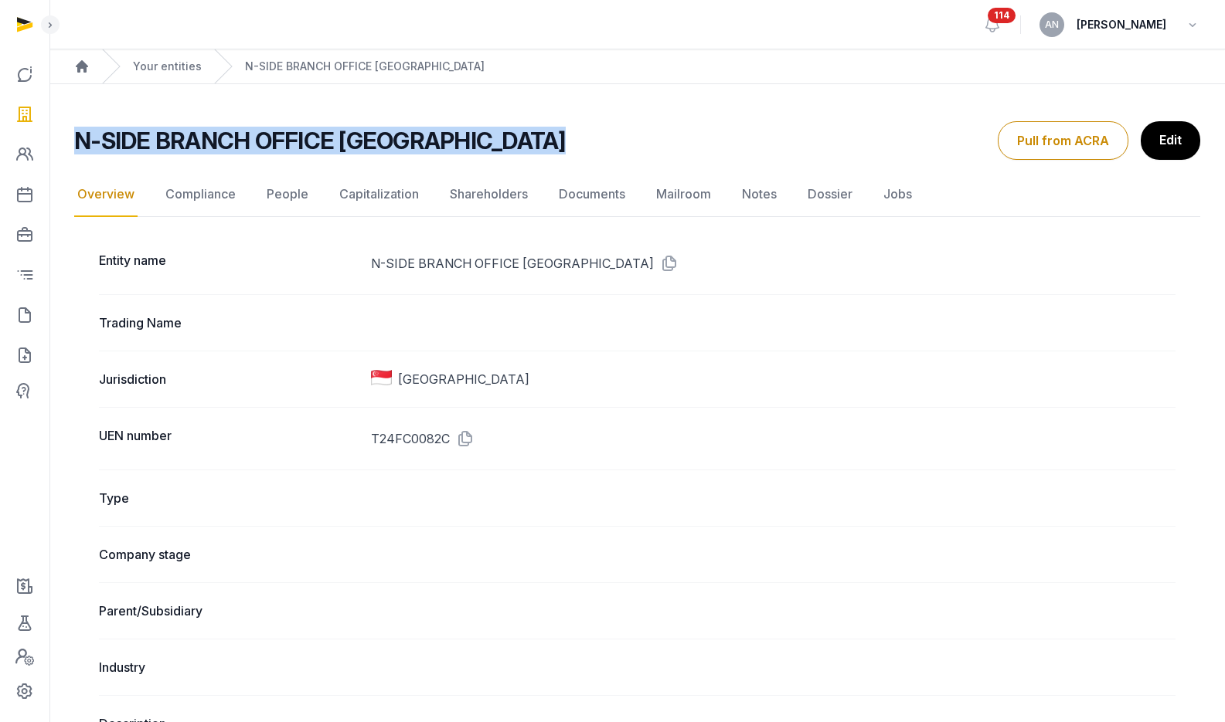
click at [390, 141] on h2 "N-SIDE BRANCH OFFICE [GEOGRAPHIC_DATA]" at bounding box center [319, 141] width 491 height 28
click at [391, 143] on h2 "N-SIDE BRANCH OFFICE [GEOGRAPHIC_DATA]" at bounding box center [319, 141] width 491 height 28
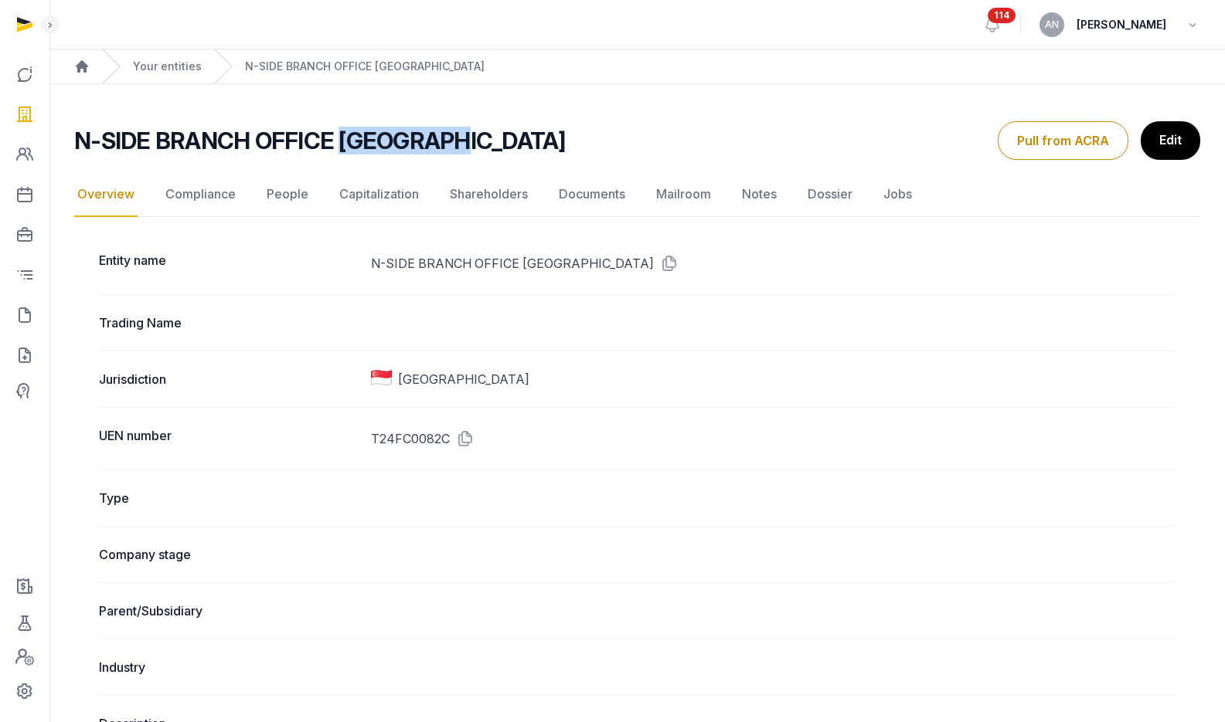
click at [391, 143] on h2 "N-SIDE BRANCH OFFICE [GEOGRAPHIC_DATA]" at bounding box center [319, 141] width 491 height 28
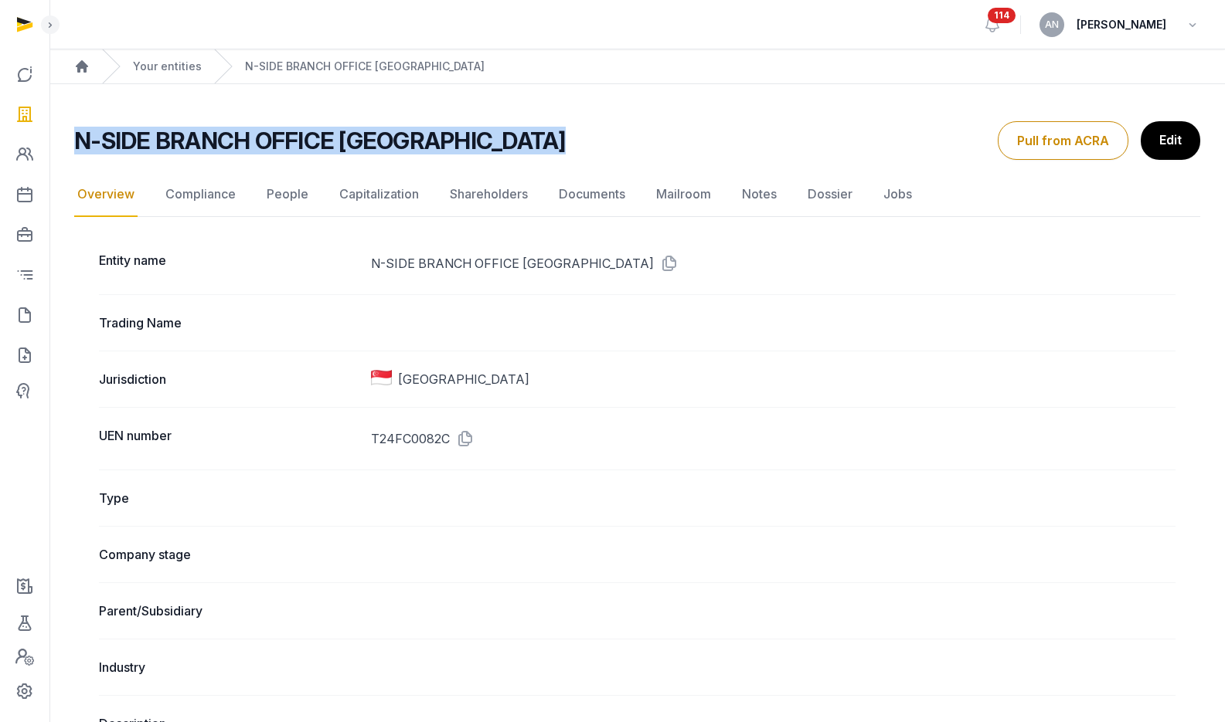
click at [391, 143] on h2 "N-SIDE BRANCH OFFICE [GEOGRAPHIC_DATA]" at bounding box center [319, 141] width 491 height 28
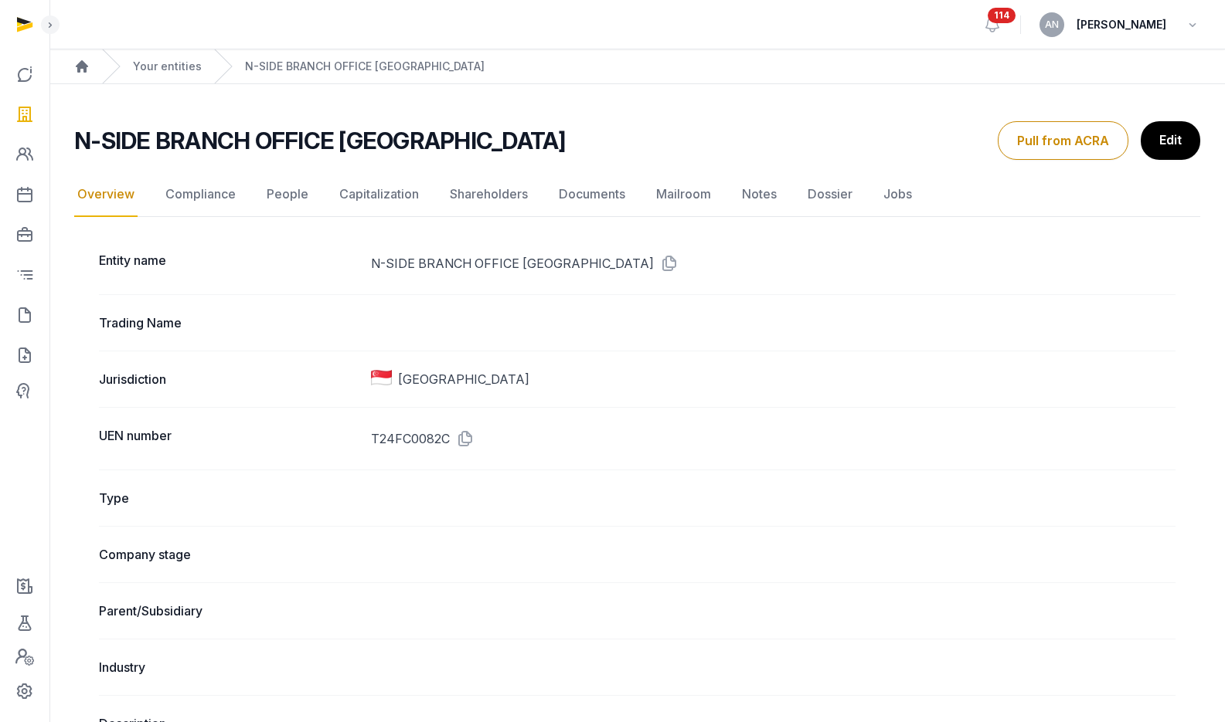
click at [524, 53] on ol "Home Your entities N-SIDE BRANCH OFFICE [GEOGRAPHIC_DATA]" at bounding box center [636, 66] width 1175 height 34
